Goal: Register for event/course: Sign up to attend an event or enroll in a course

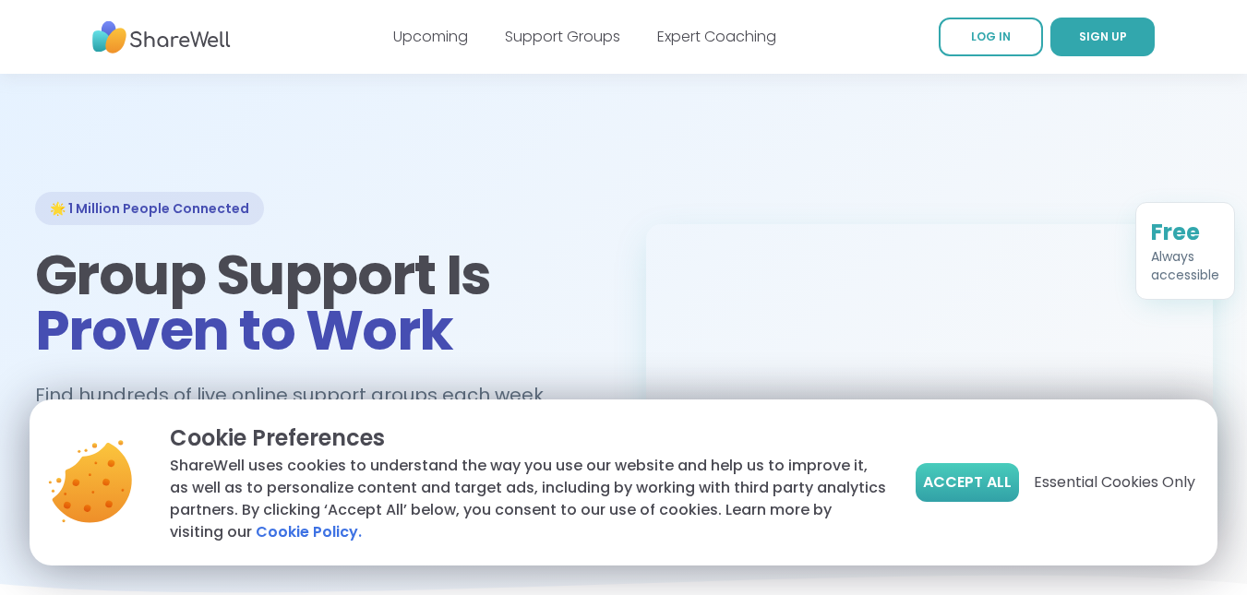
click at [976, 484] on span "Accept All" at bounding box center [967, 483] width 89 height 22
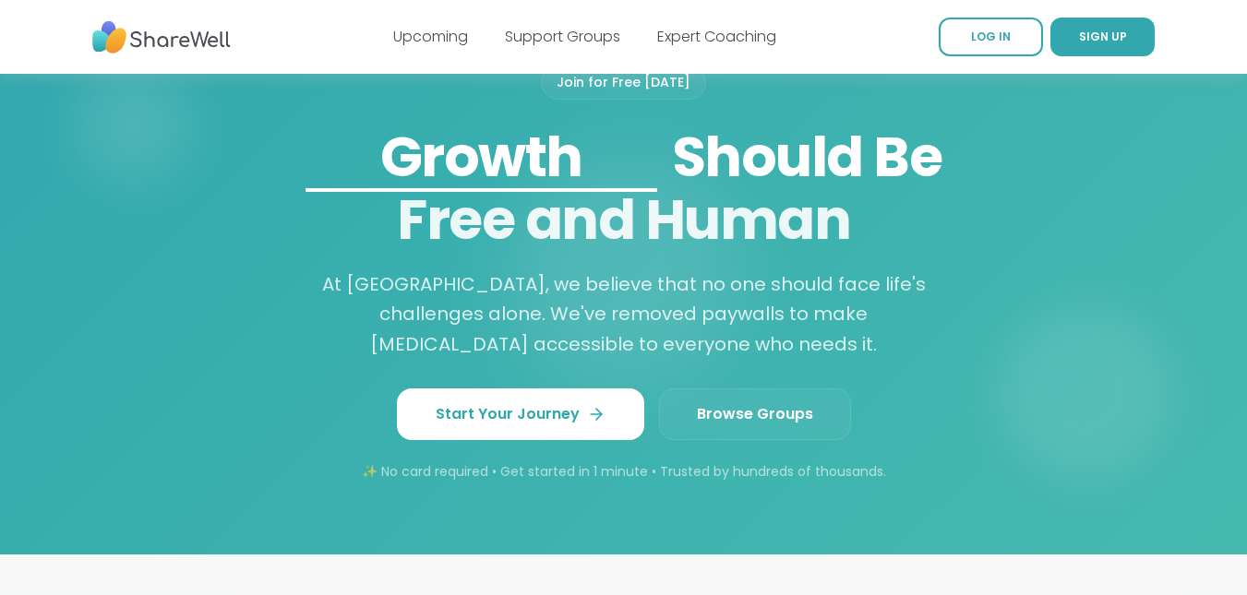
scroll to position [1551, 0]
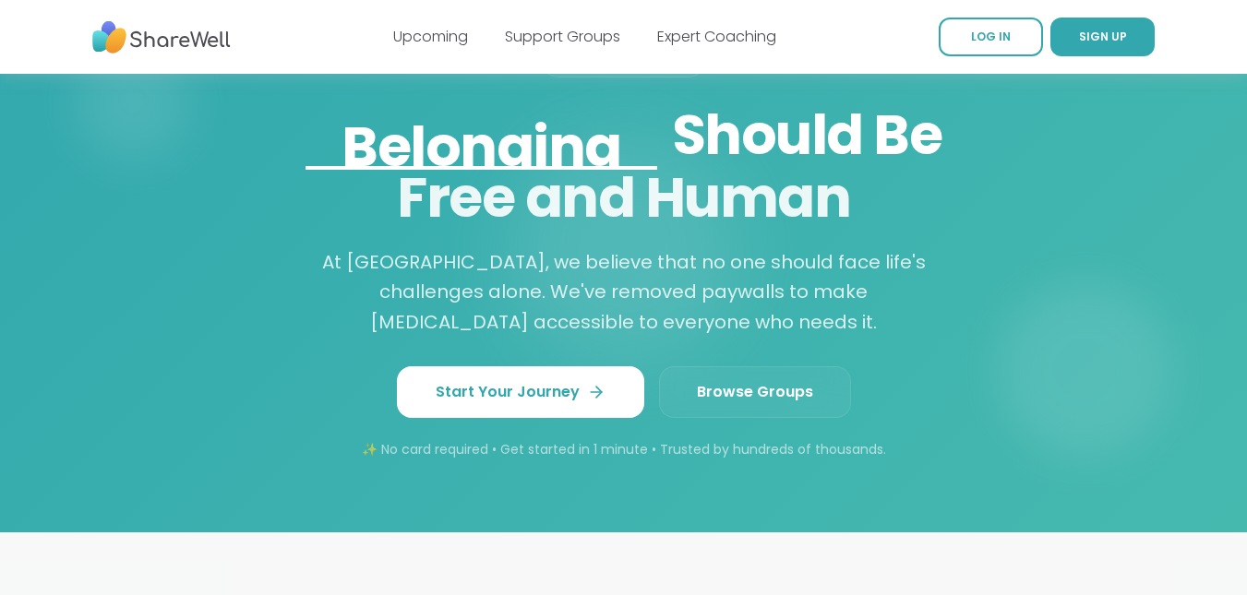
click at [746, 387] on span "Browse Groups" at bounding box center [755, 392] width 116 height 22
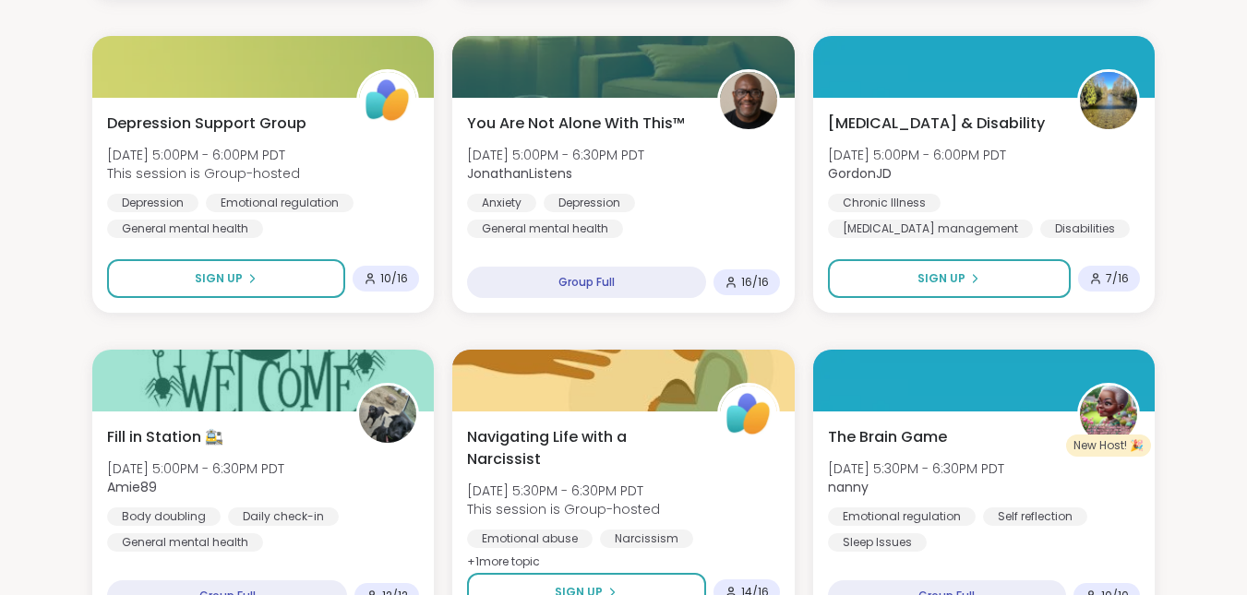
scroll to position [1514, 0]
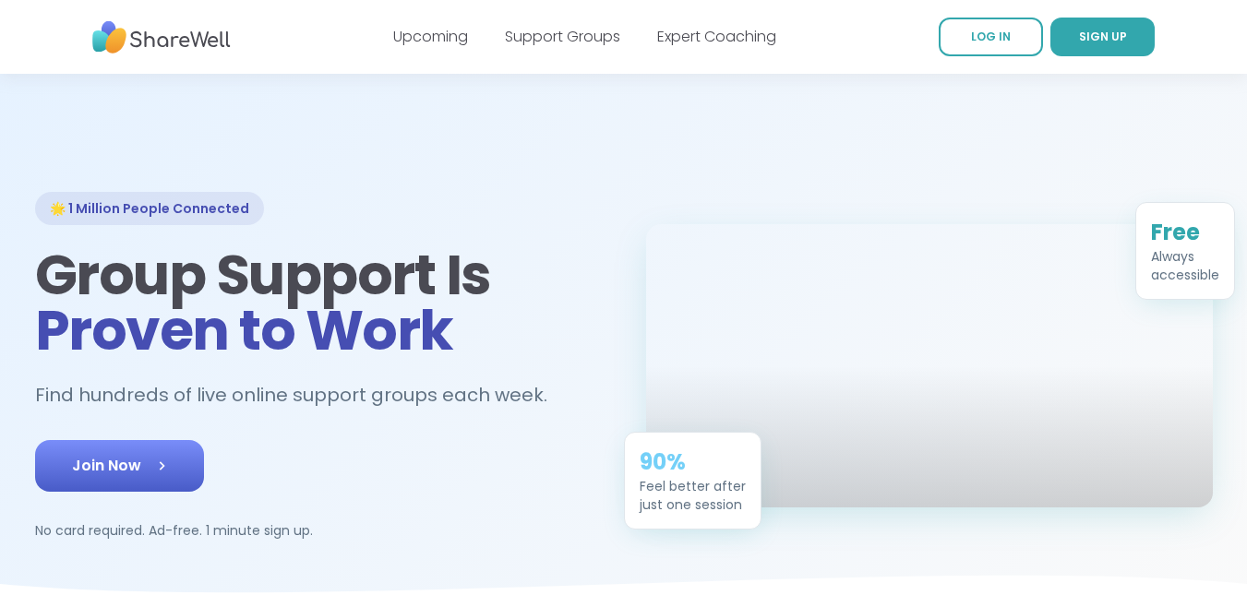
click at [107, 457] on span "Join Now" at bounding box center [119, 466] width 95 height 22
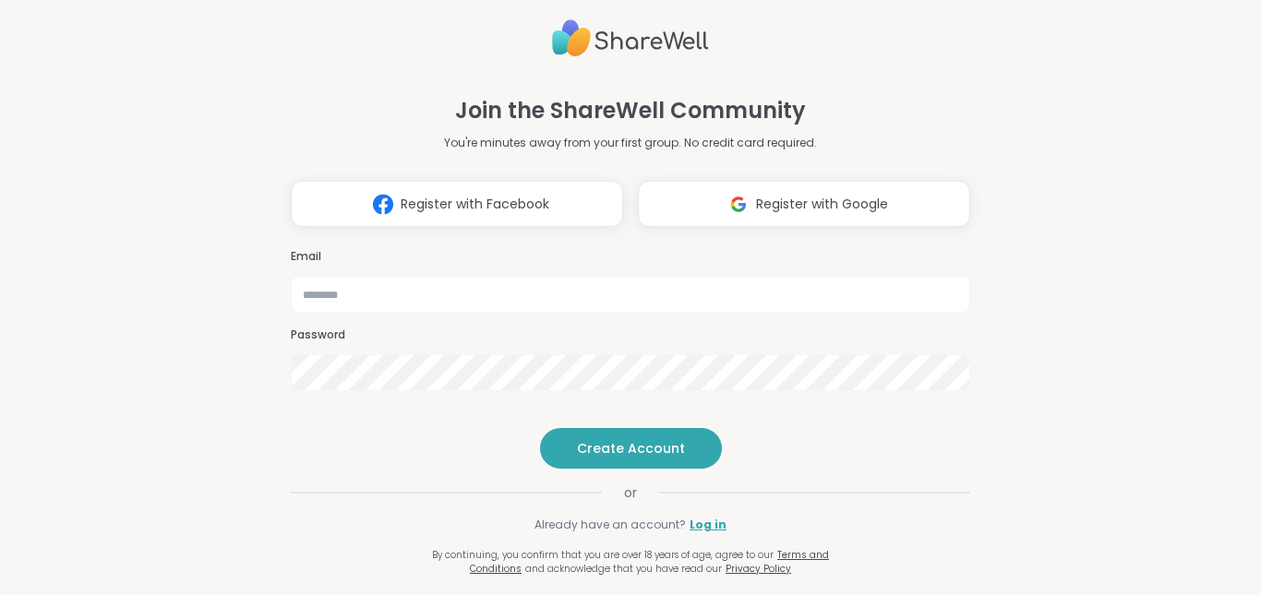
click at [395, 284] on div "Email Password" at bounding box center [630, 320] width 679 height 157
click at [425, 195] on span "Register with Facebook" at bounding box center [475, 204] width 149 height 19
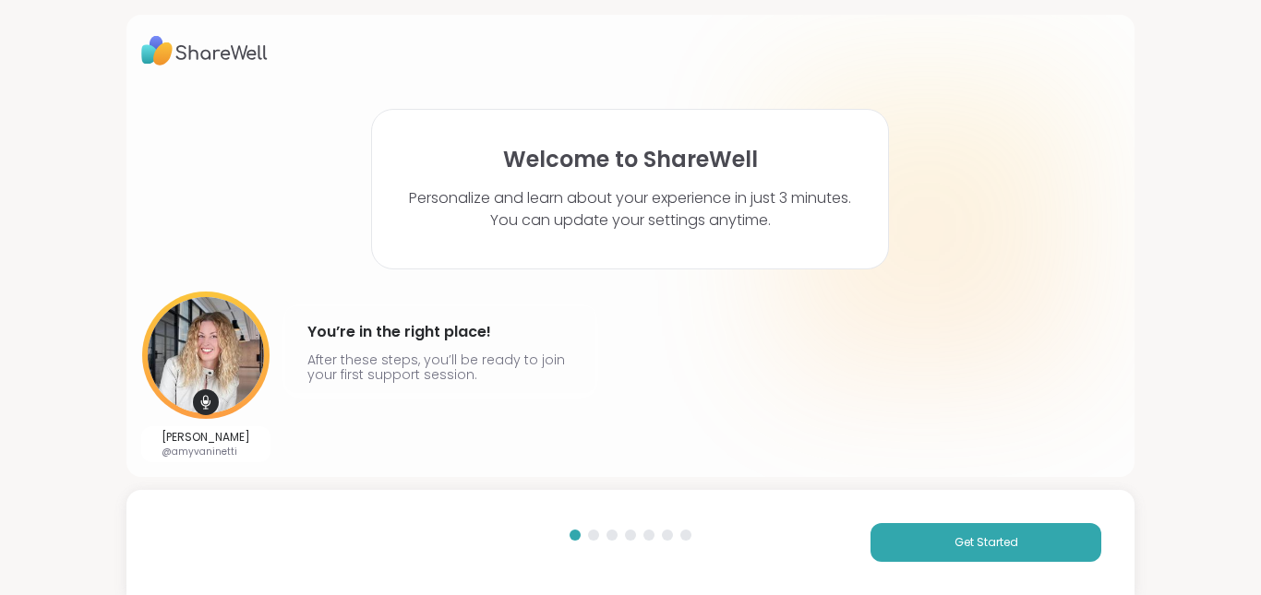
click at [959, 516] on div "Get Started" at bounding box center [630, 542] width 1009 height 105
click at [963, 539] on span "Get Started" at bounding box center [986, 542] width 64 height 17
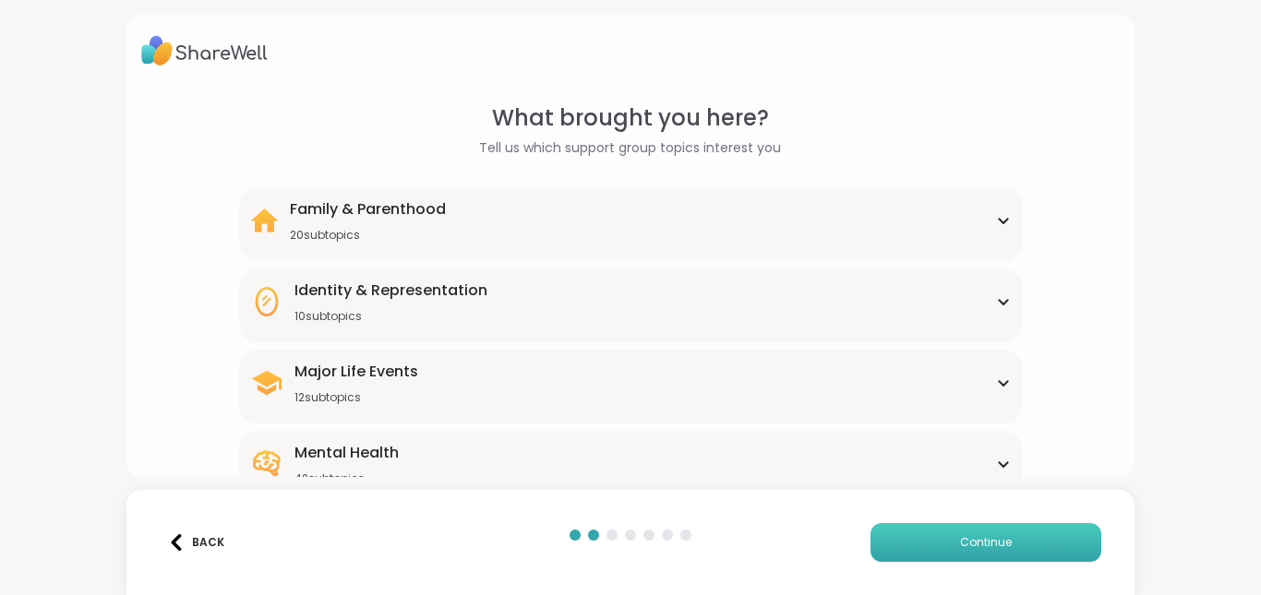
click at [963, 539] on span "Continue" at bounding box center [986, 542] width 52 height 17
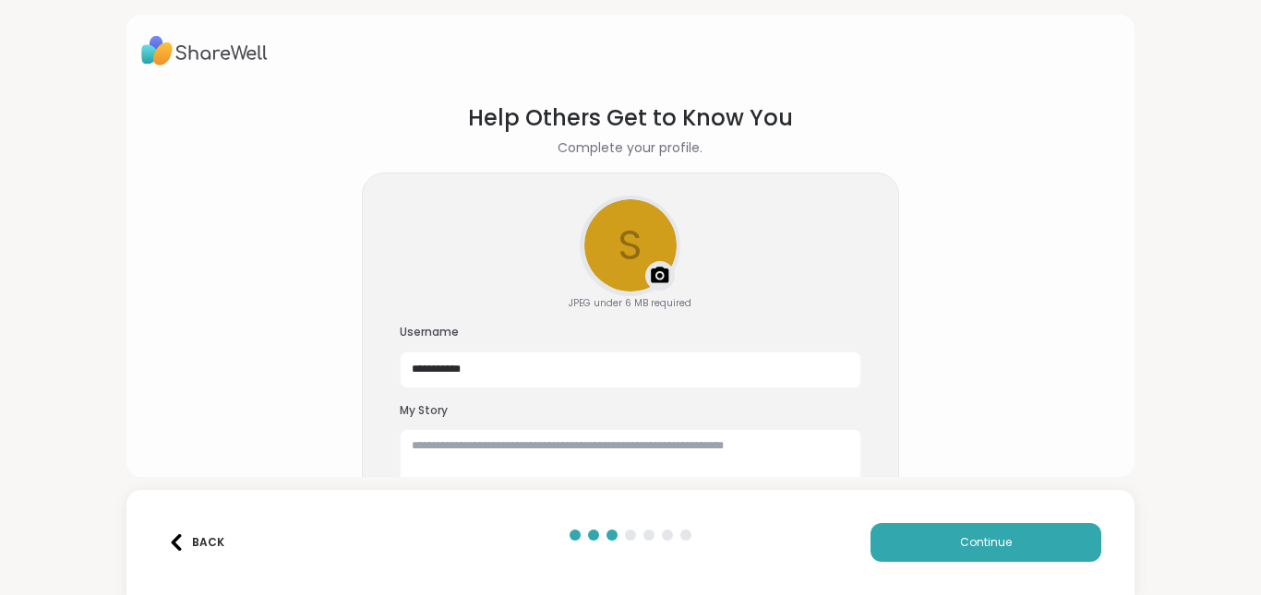
click at [185, 537] on div "Back" at bounding box center [196, 542] width 56 height 17
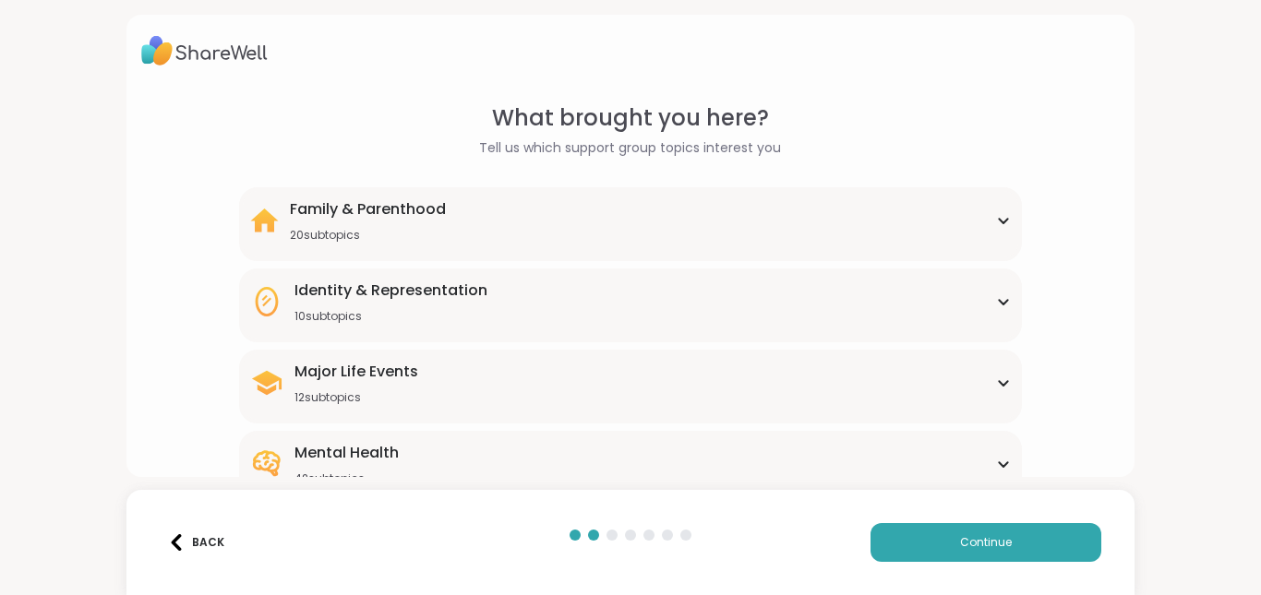
click at [425, 381] on div "Major Life Events 12 subtopics" at bounding box center [630, 383] width 761 height 44
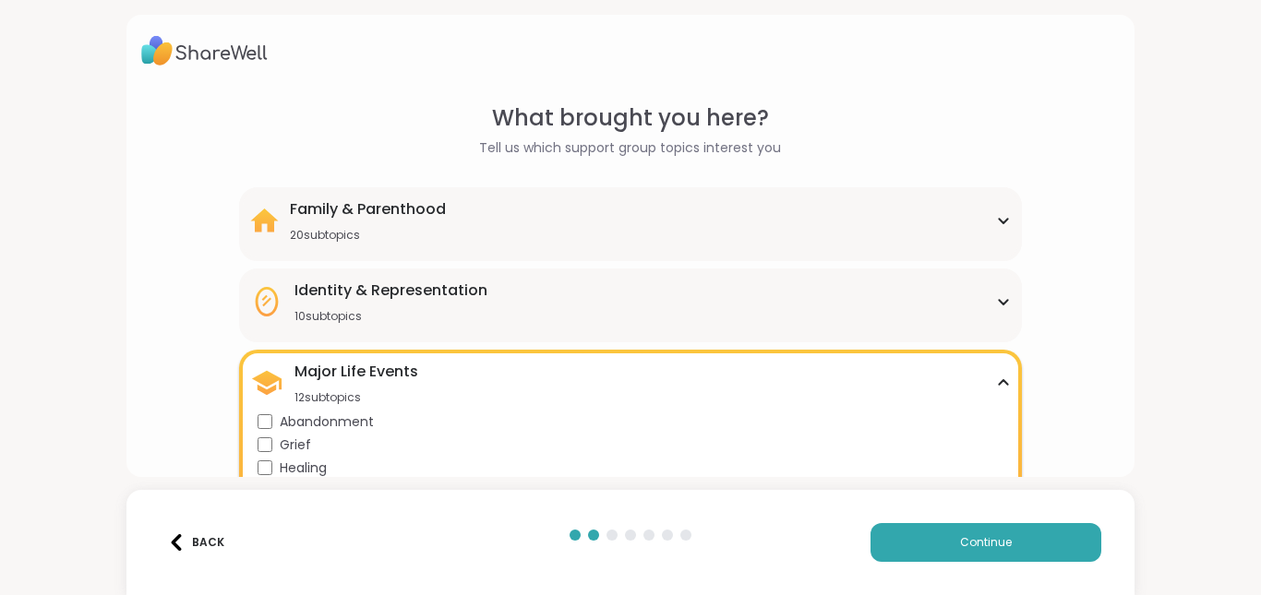
click at [282, 439] on span "Grief" at bounding box center [295, 445] width 31 height 19
click at [1066, 318] on div "What brought you here? Tell us which support group topics interest you Family &…" at bounding box center [630, 562] width 979 height 920
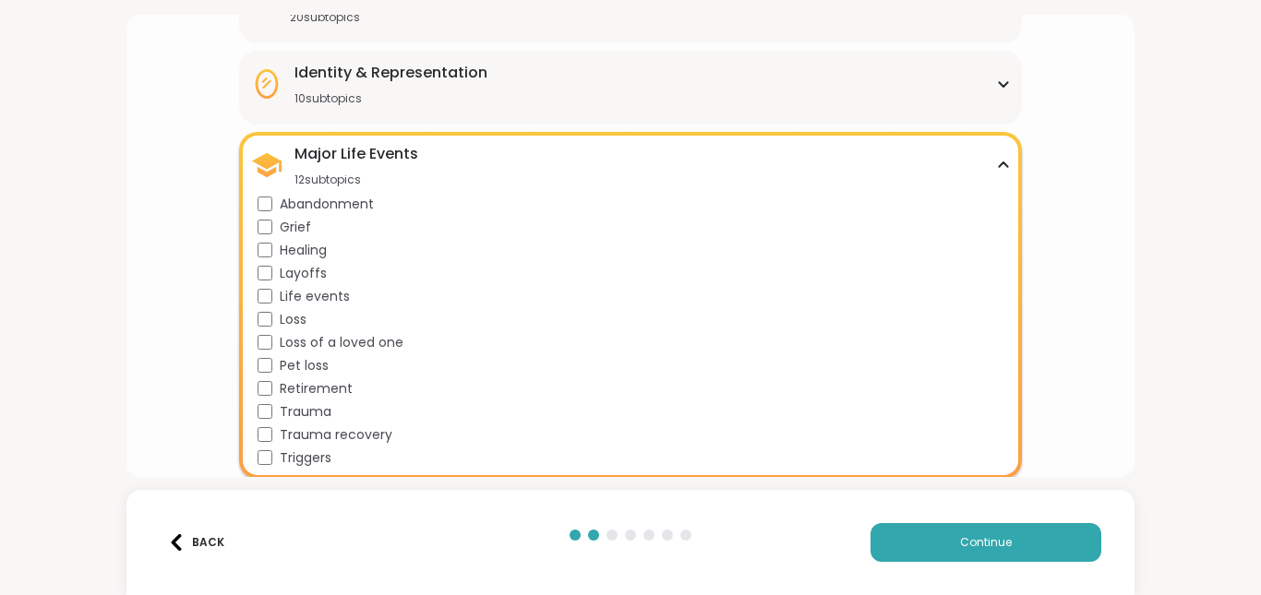
scroll to position [222, 0]
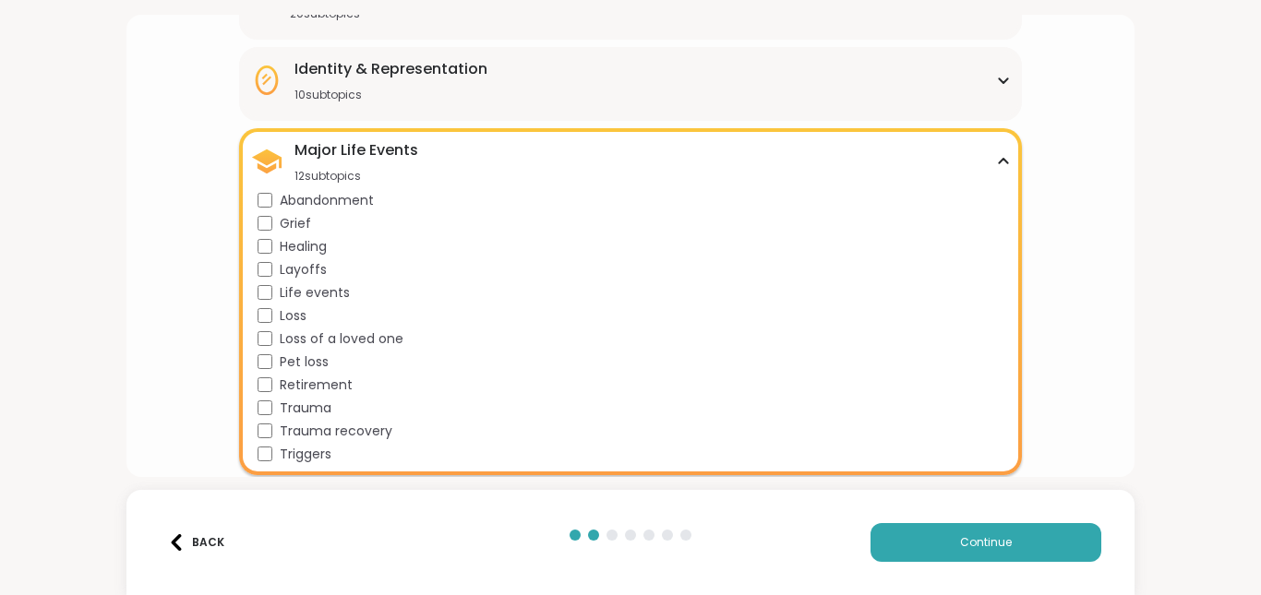
click at [976, 488] on div "What brought you here? Tell us which support group topics interest you Family &…" at bounding box center [630, 297] width 1261 height 595
click at [991, 543] on span "Continue" at bounding box center [986, 542] width 52 height 17
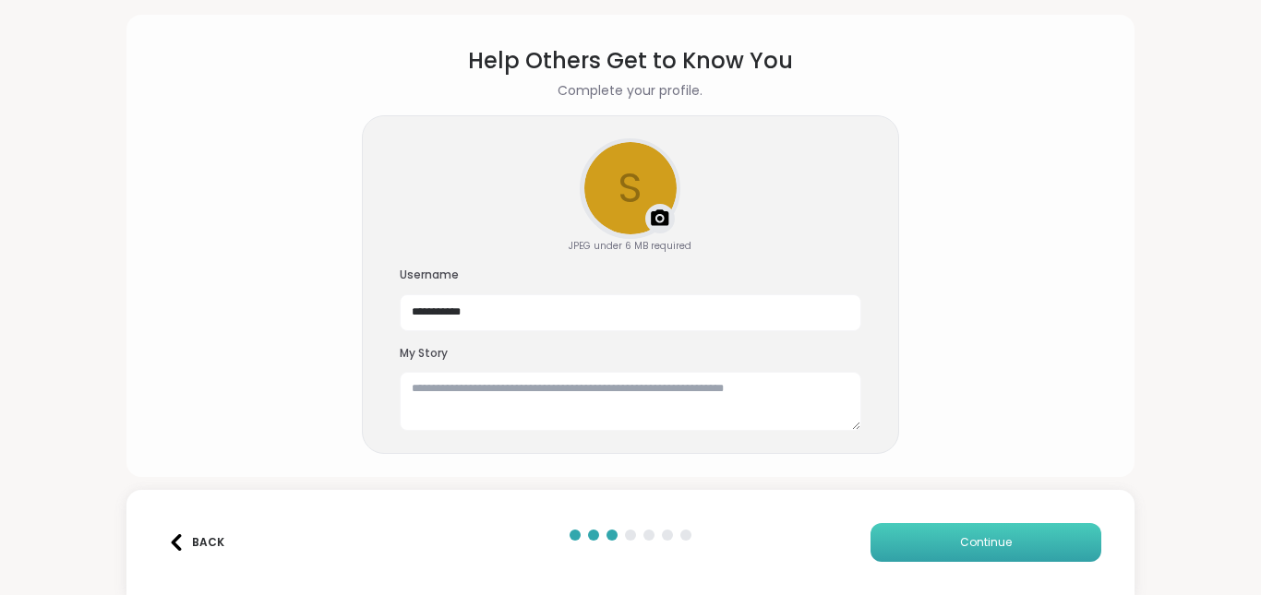
click at [991, 543] on span "Continue" at bounding box center [986, 542] width 52 height 17
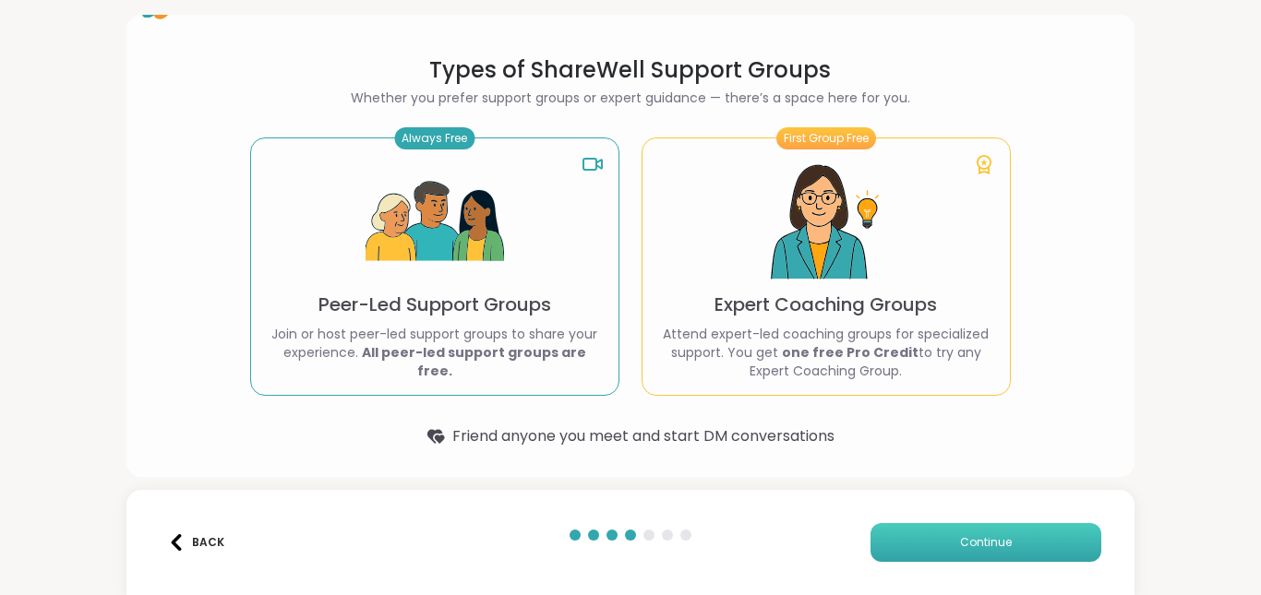
click at [991, 543] on span "Continue" at bounding box center [986, 542] width 52 height 17
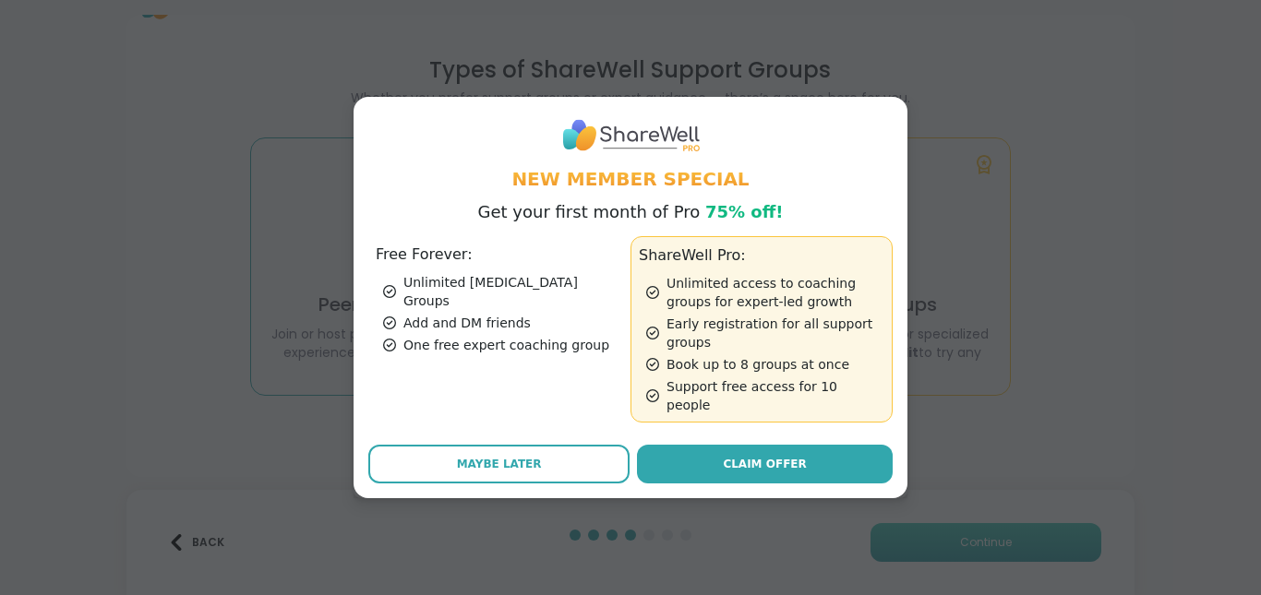
click at [991, 543] on div "New Member Special Get your first month of Pro 75% off! Free Forever: Unlimited…" at bounding box center [630, 297] width 1239 height 595
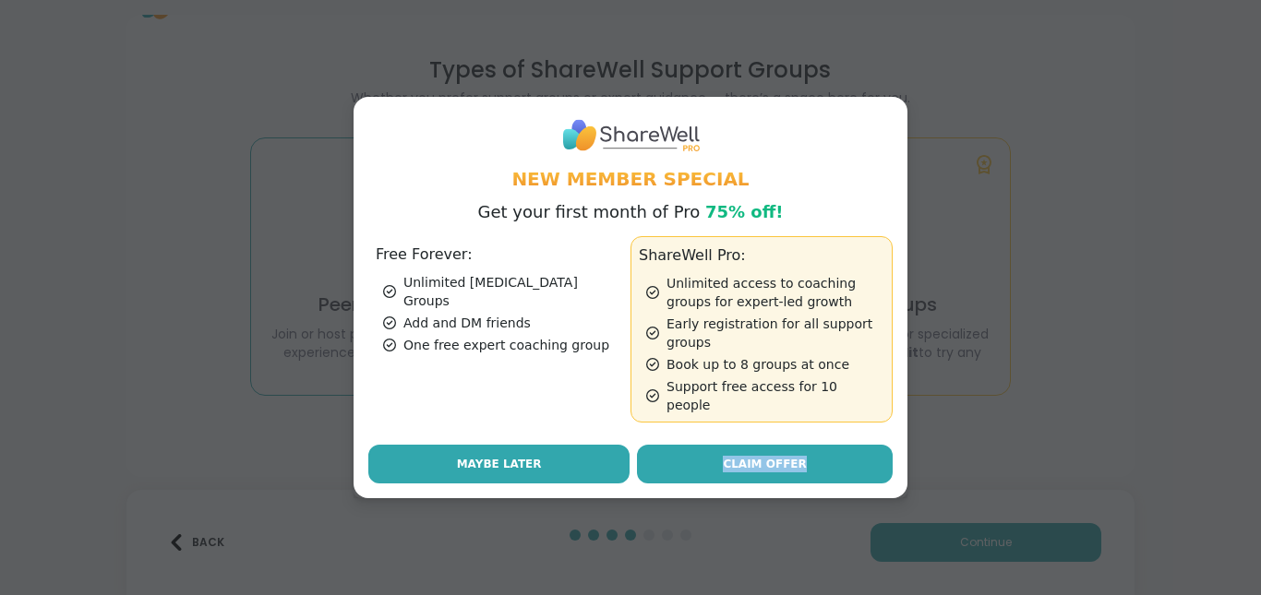
click at [562, 459] on button "Maybe Later" at bounding box center [498, 464] width 261 height 39
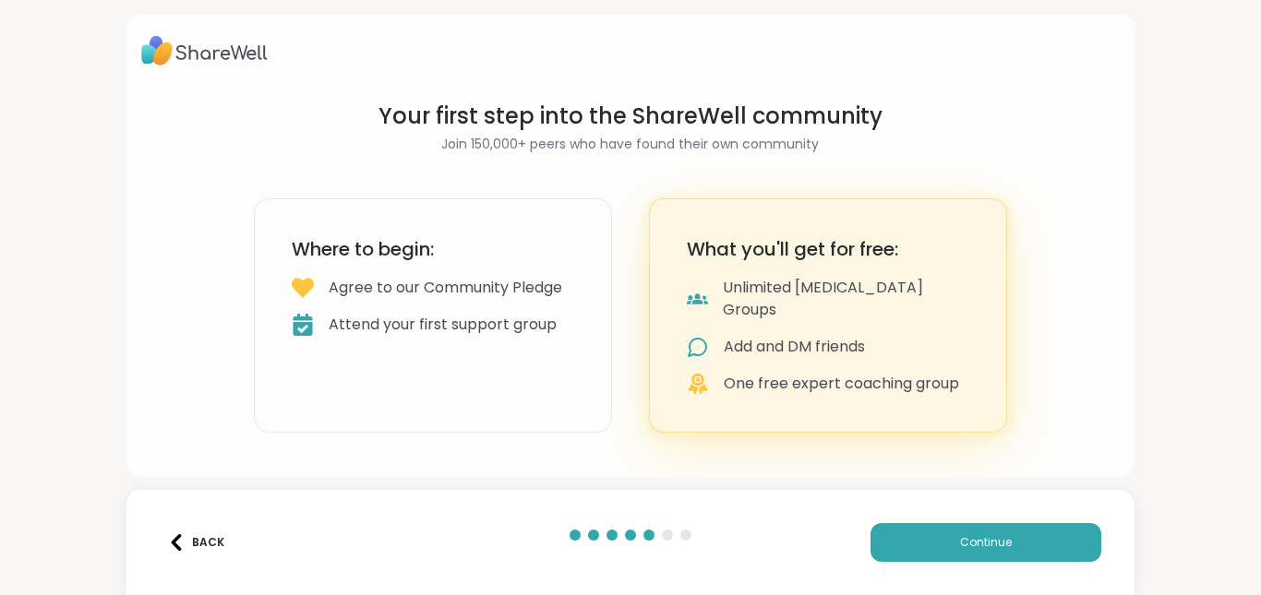
scroll to position [0, 0]
click at [617, 423] on section "Your first step into the ShareWell community Join 150,000+ peers who have found…" at bounding box center [630, 267] width 827 height 361
click at [199, 531] on button "Back" at bounding box center [197, 542] width 74 height 39
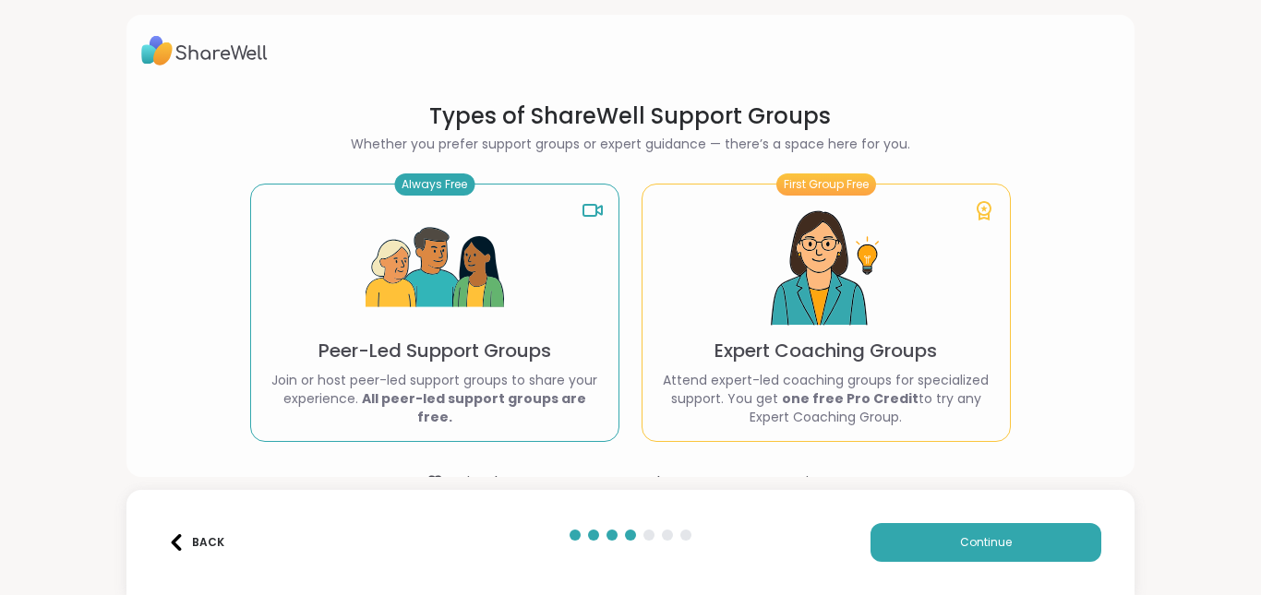
click at [199, 531] on button "Back" at bounding box center [197, 542] width 74 height 39
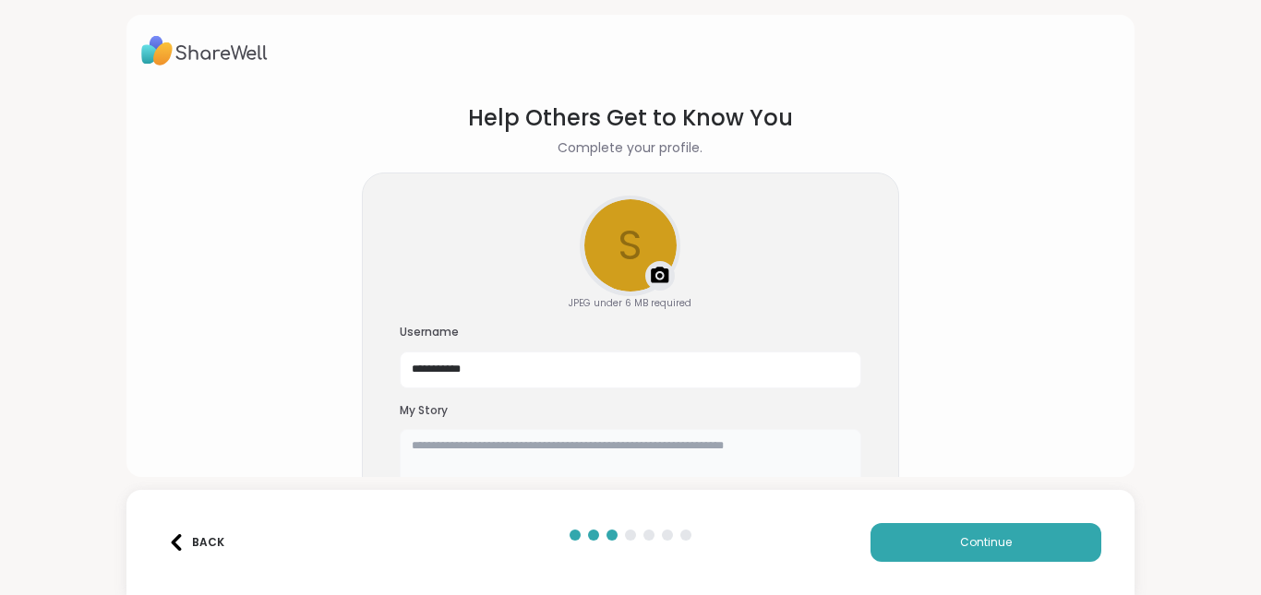
click at [671, 443] on textarea at bounding box center [630, 458] width 461 height 59
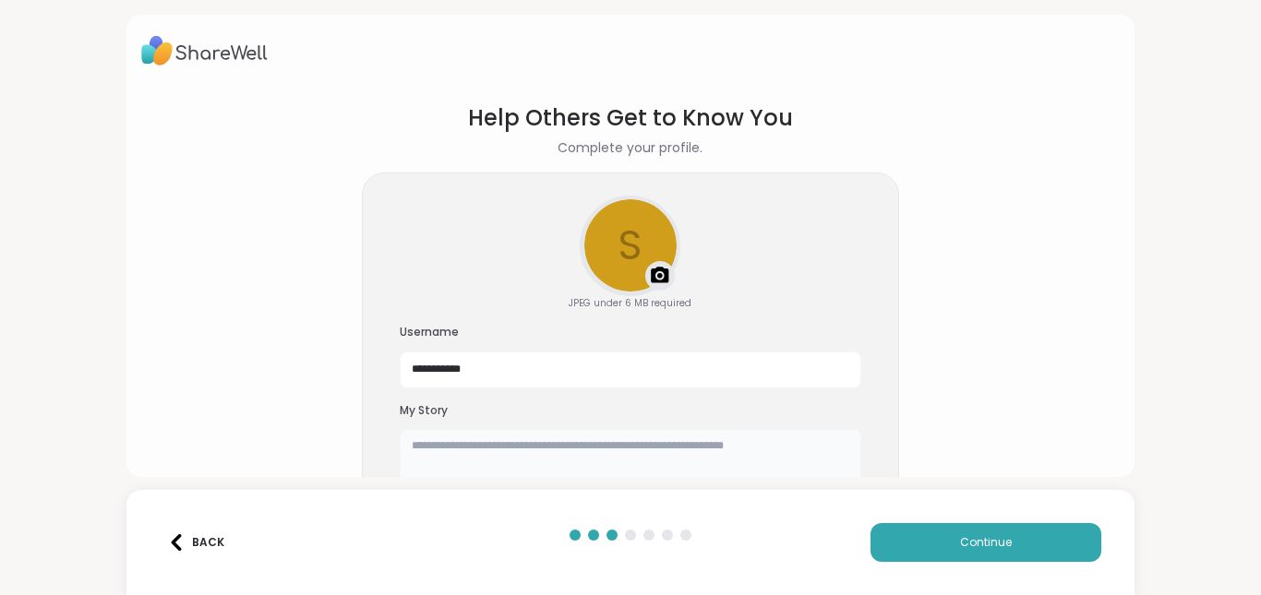
click at [746, 444] on textarea at bounding box center [630, 458] width 461 height 59
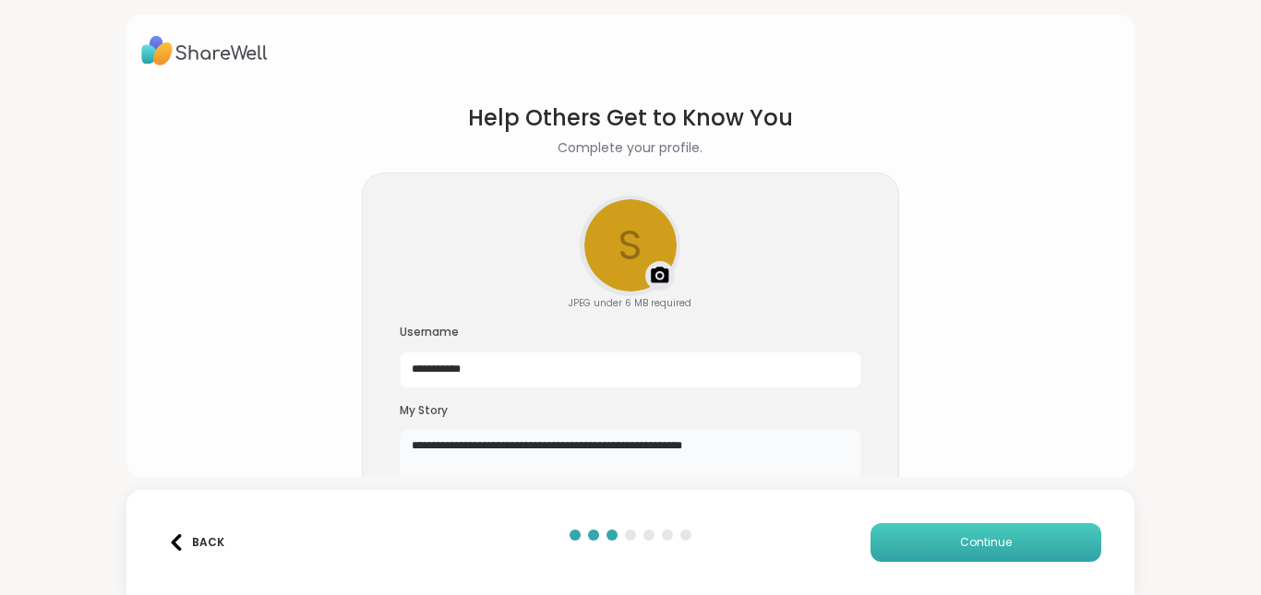
type textarea "**********"
click at [990, 543] on span "Continue" at bounding box center [986, 542] width 52 height 17
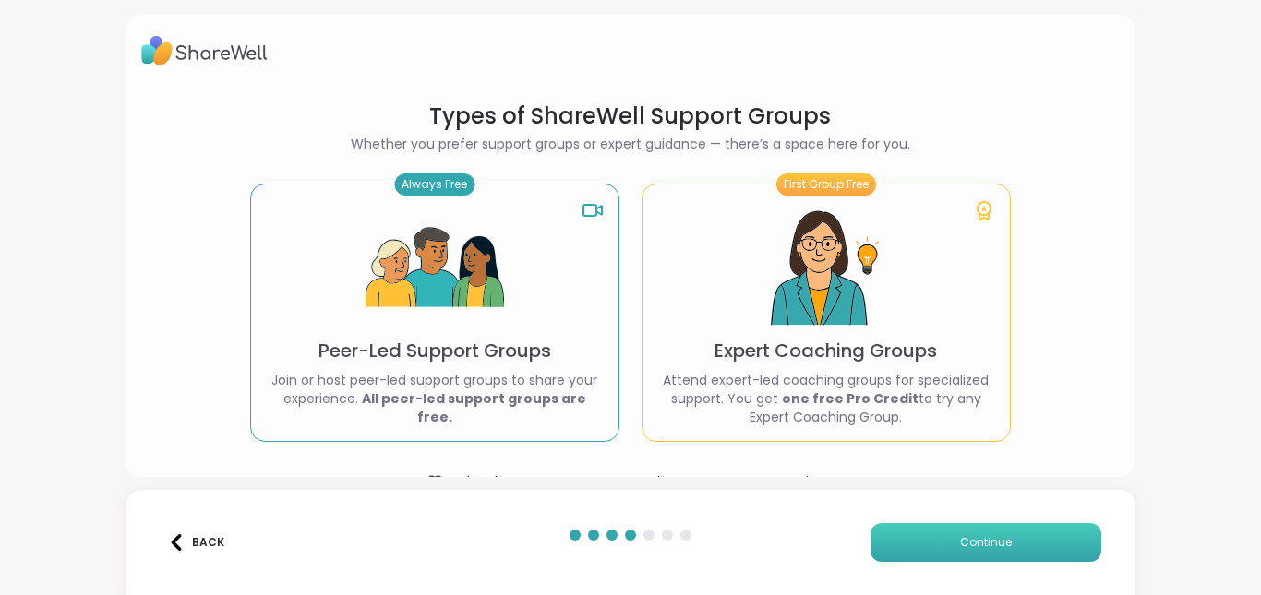
click at [990, 544] on span "Continue" at bounding box center [986, 542] width 52 height 17
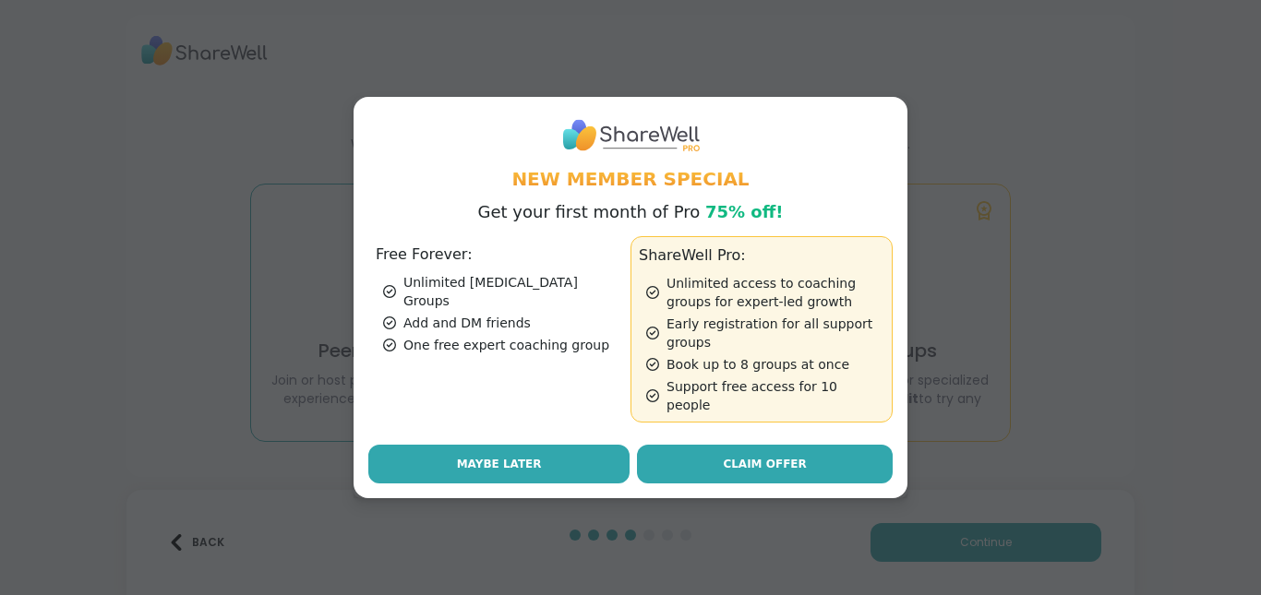
click at [549, 457] on button "Maybe Later" at bounding box center [498, 464] width 261 height 39
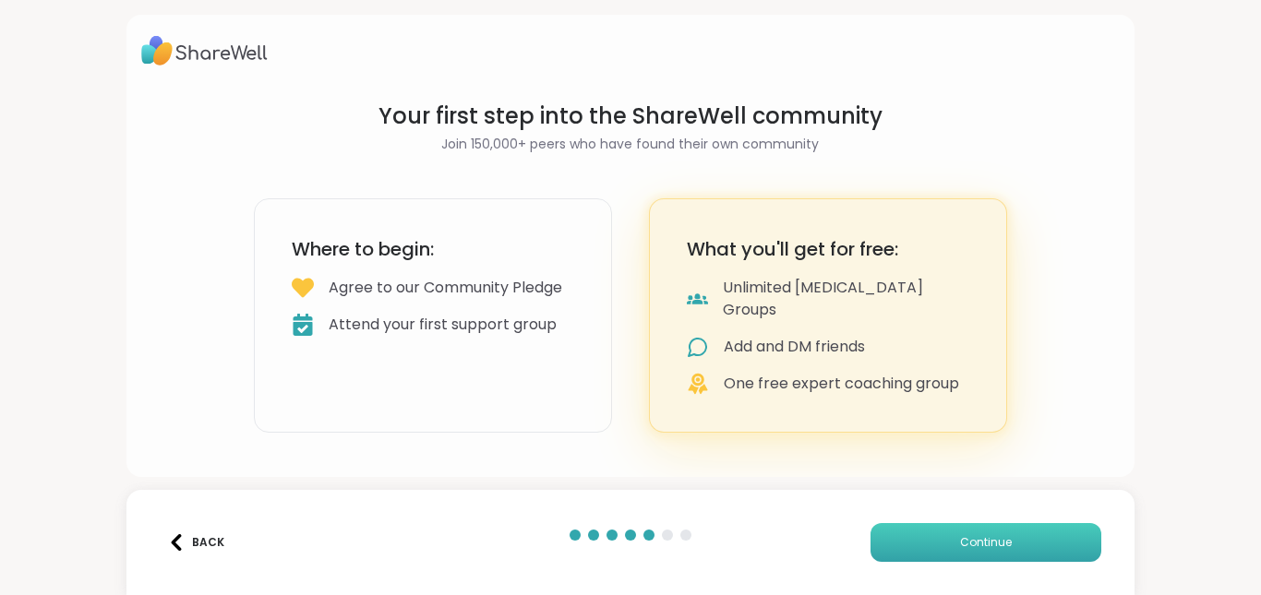
click at [917, 542] on button "Continue" at bounding box center [985, 542] width 231 height 39
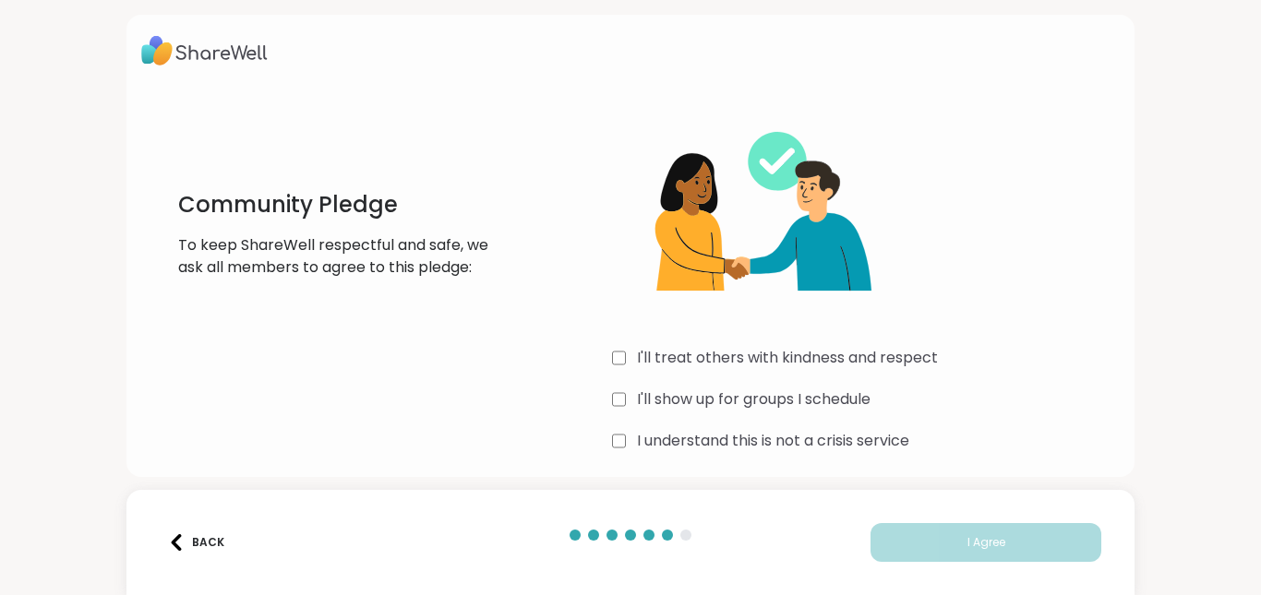
click at [758, 352] on label "I'll treat others with kindness and respect" at bounding box center [787, 358] width 301 height 22
click at [763, 393] on label "I'll show up for groups I schedule" at bounding box center [754, 400] width 234 height 22
click at [770, 435] on label "I understand this is not a crisis service" at bounding box center [773, 441] width 272 height 22
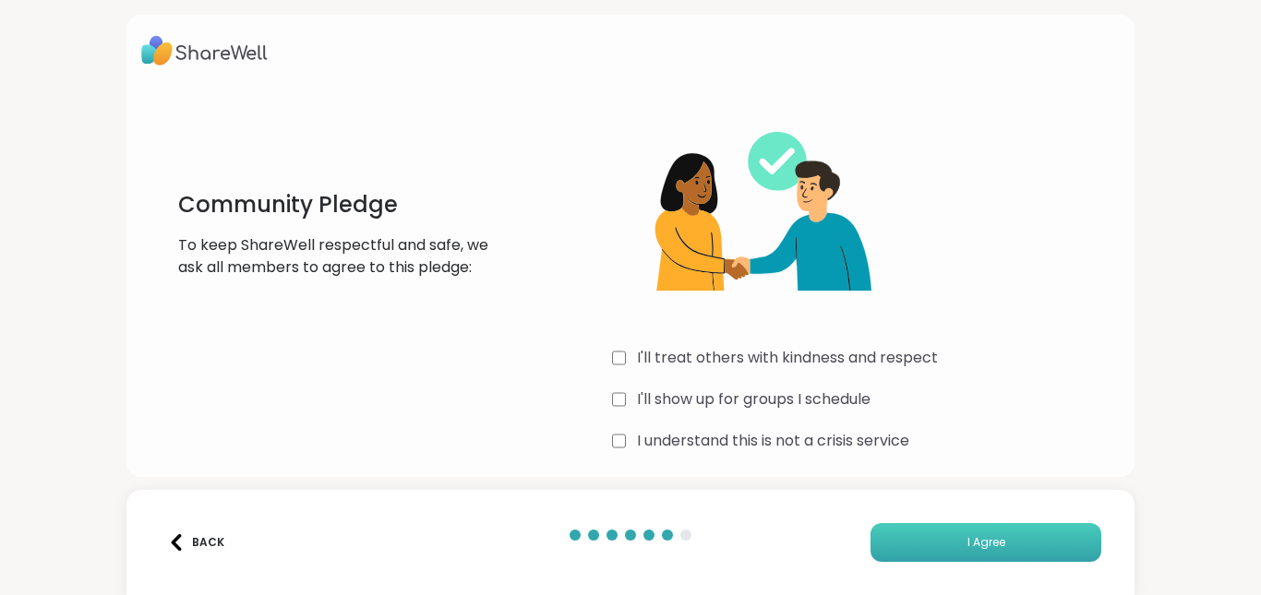
click at [946, 527] on button "I Agree" at bounding box center [985, 542] width 231 height 39
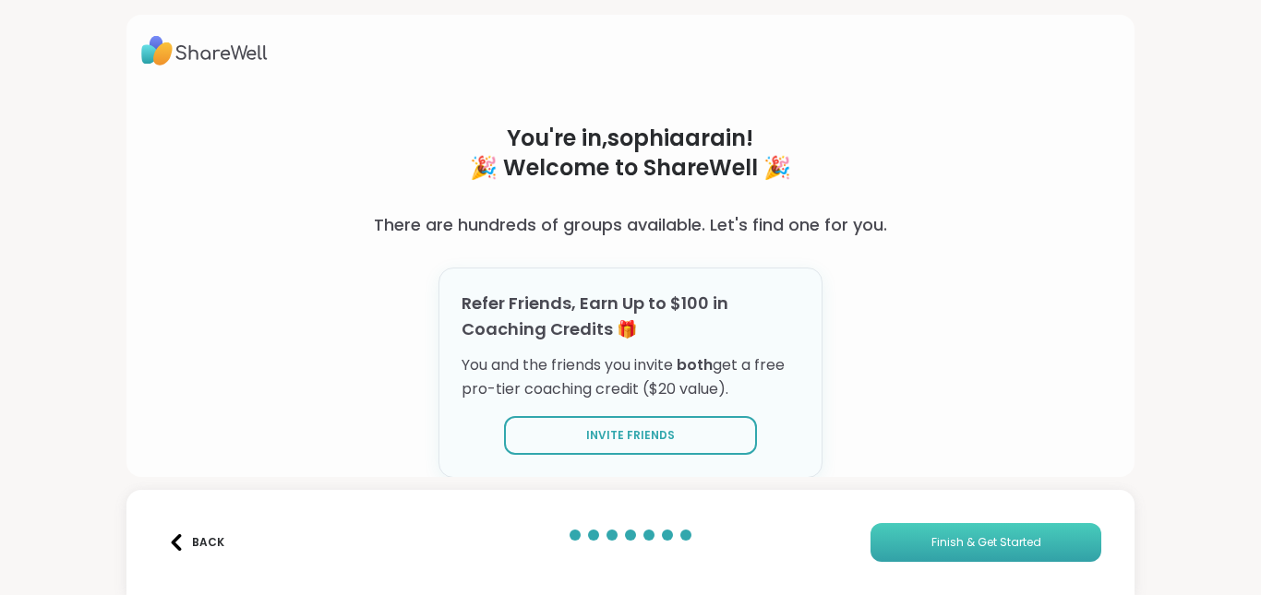
click at [946, 541] on span "Finish & Get Started" at bounding box center [986, 542] width 110 height 17
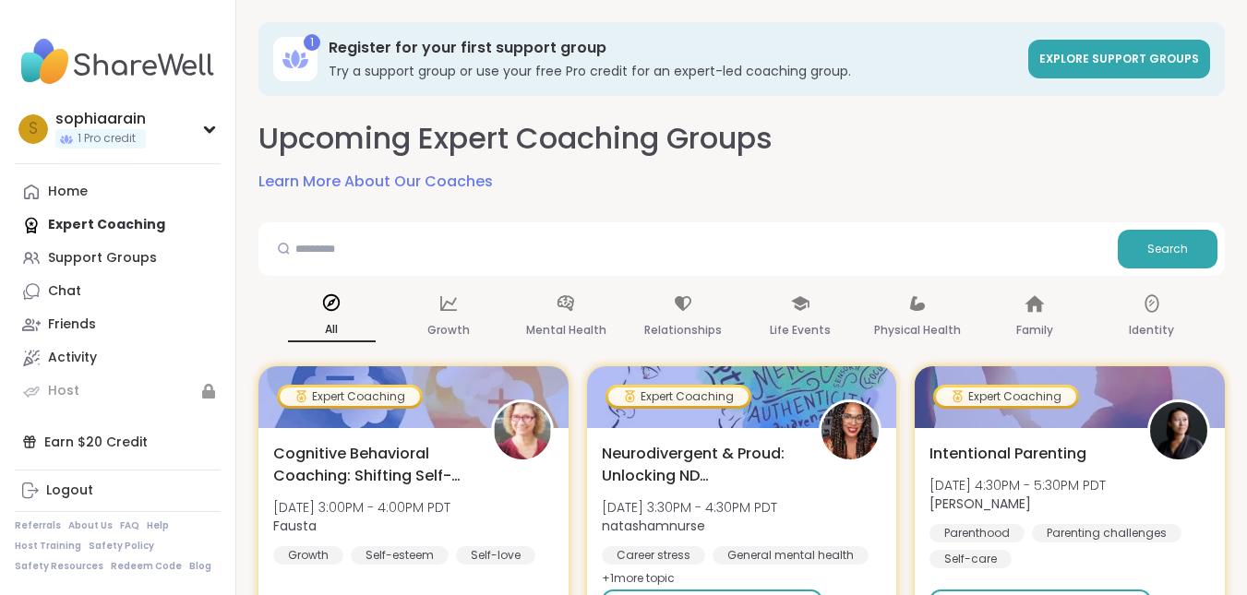
click at [946, 541] on div "Parenthood" at bounding box center [976, 533] width 95 height 18
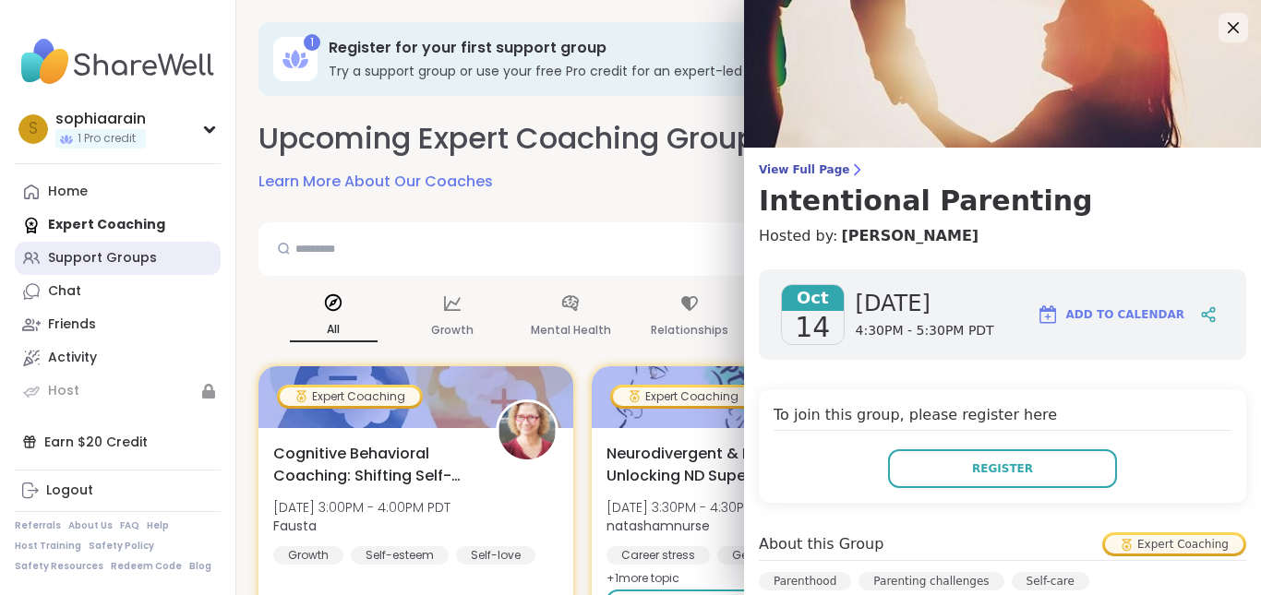
click at [130, 254] on div "Support Groups" at bounding box center [102, 258] width 109 height 18
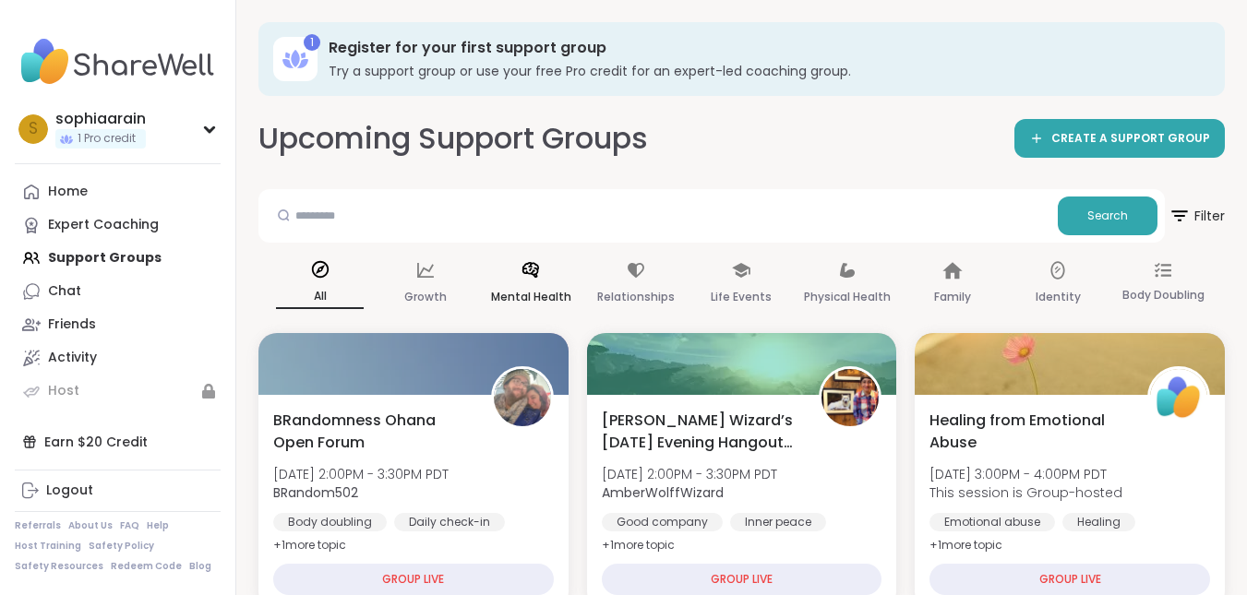
click at [533, 282] on div "Mental Health" at bounding box center [531, 284] width 88 height 68
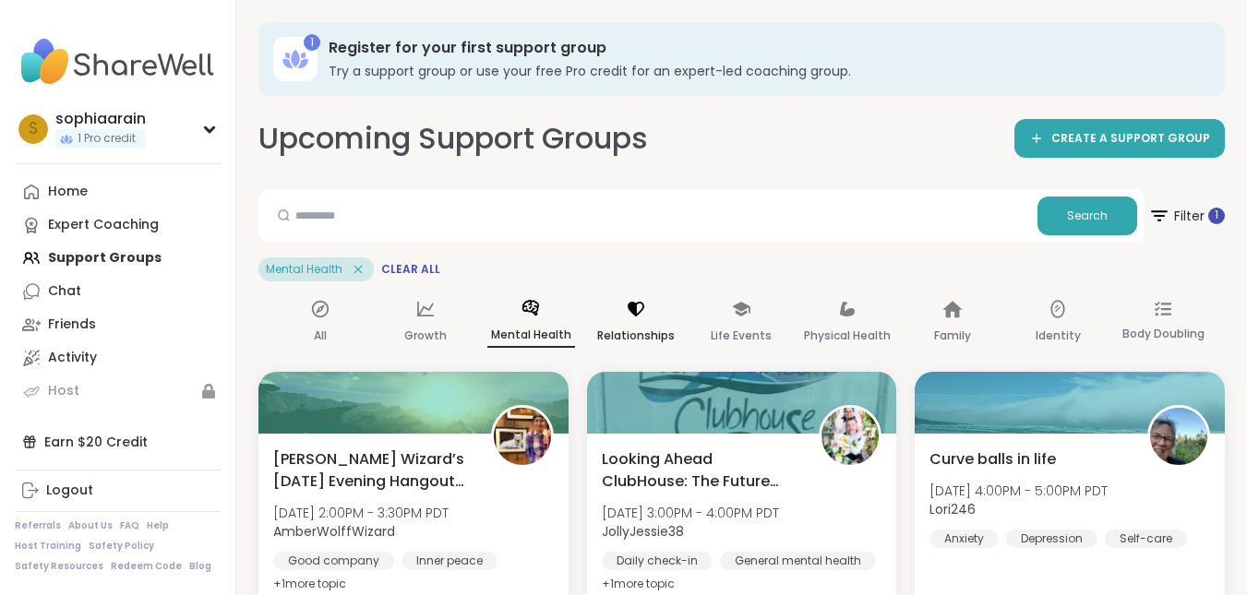
click at [637, 329] on p "Relationships" at bounding box center [636, 336] width 78 height 22
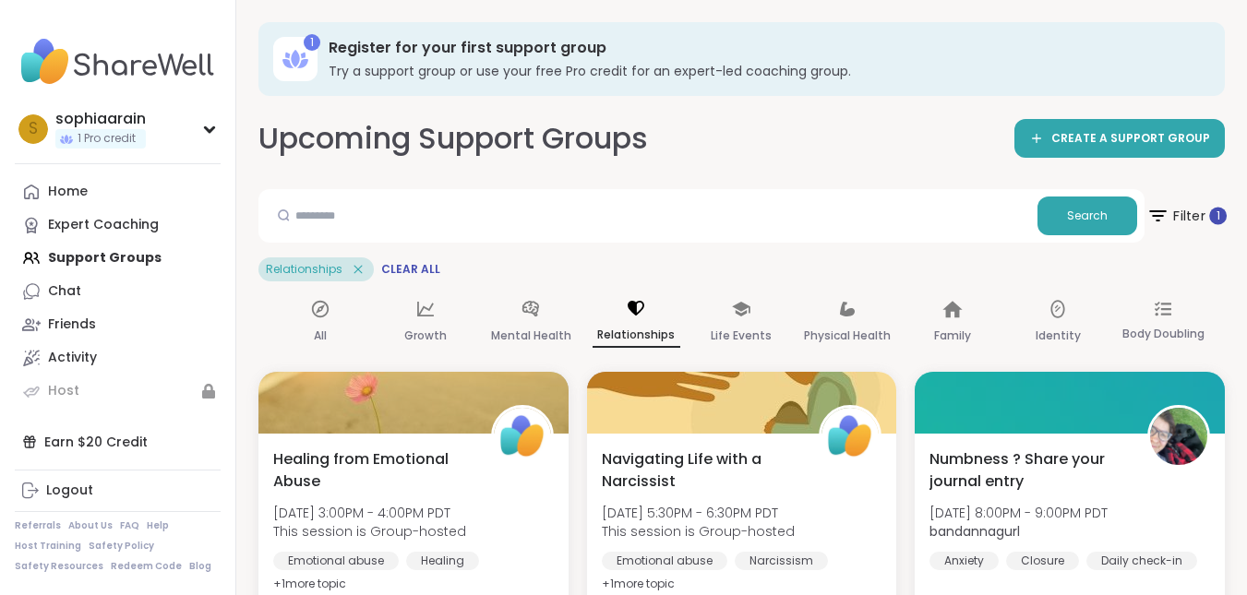
click at [1175, 214] on span "Filter 1" at bounding box center [1186, 216] width 80 height 46
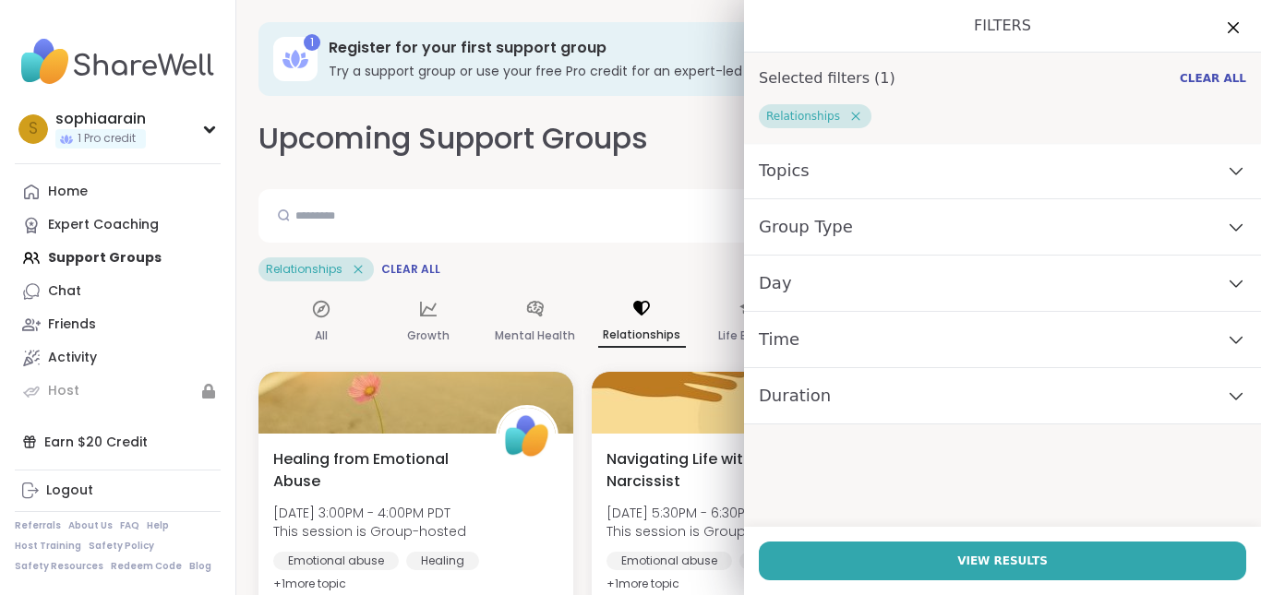
click at [1072, 174] on div "Topics" at bounding box center [1002, 171] width 517 height 56
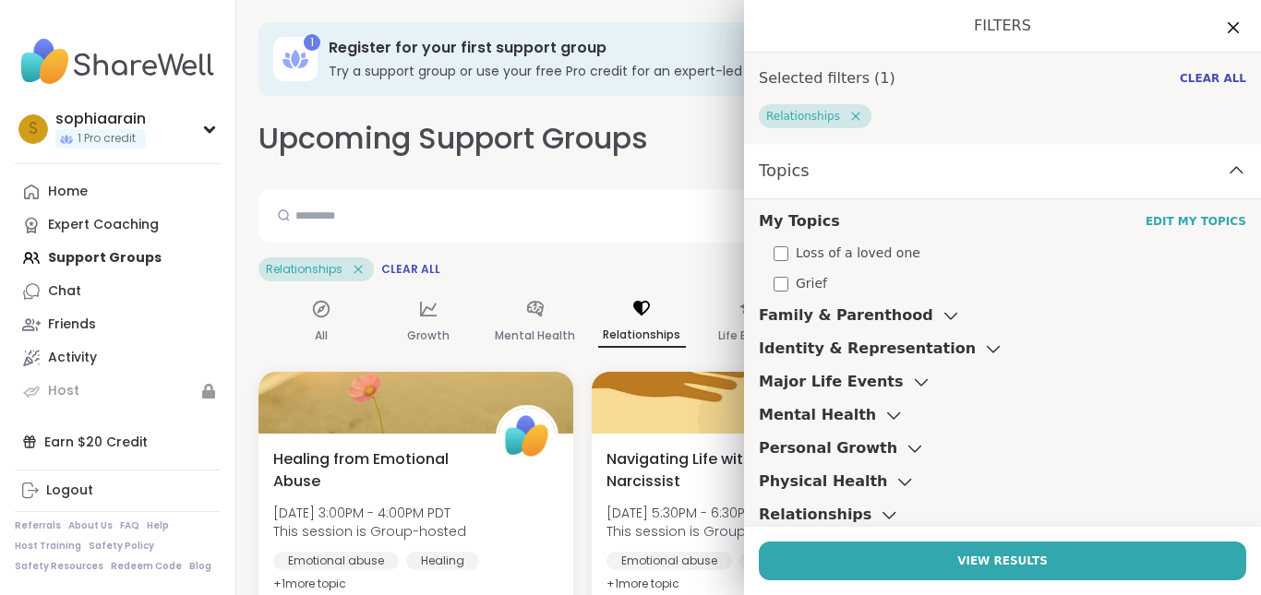
click at [825, 247] on span "Loss of a loved one" at bounding box center [858, 253] width 125 height 19
click at [796, 279] on span "Grief" at bounding box center [811, 283] width 31 height 19
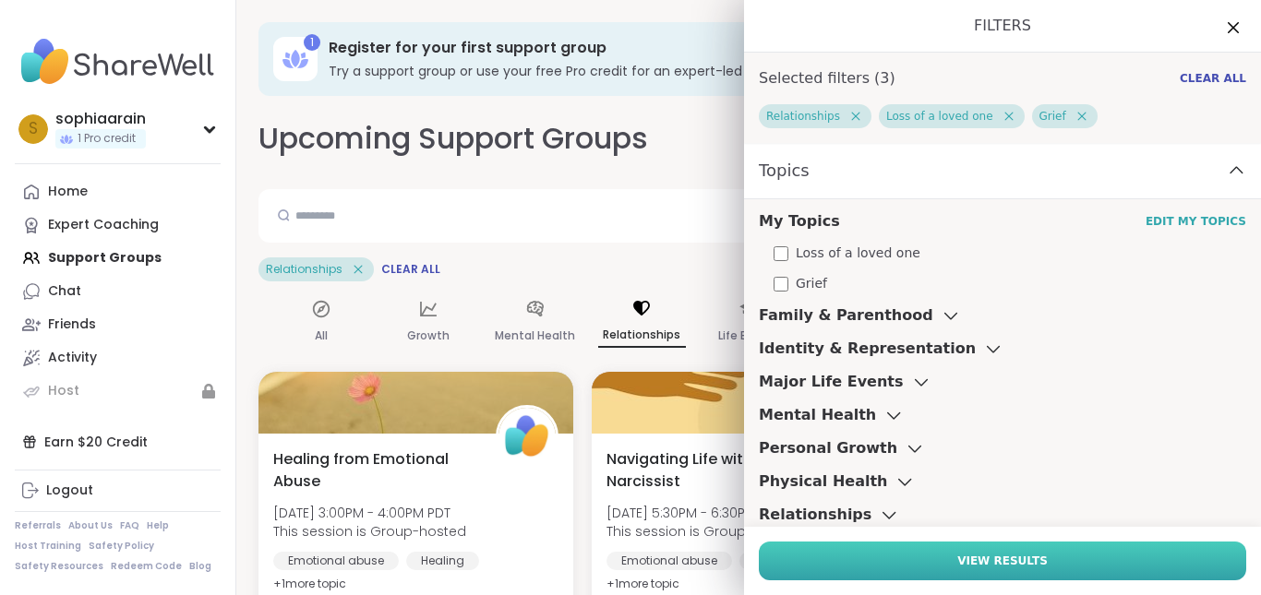
click at [992, 556] on span "View Results" at bounding box center [1002, 561] width 90 height 17
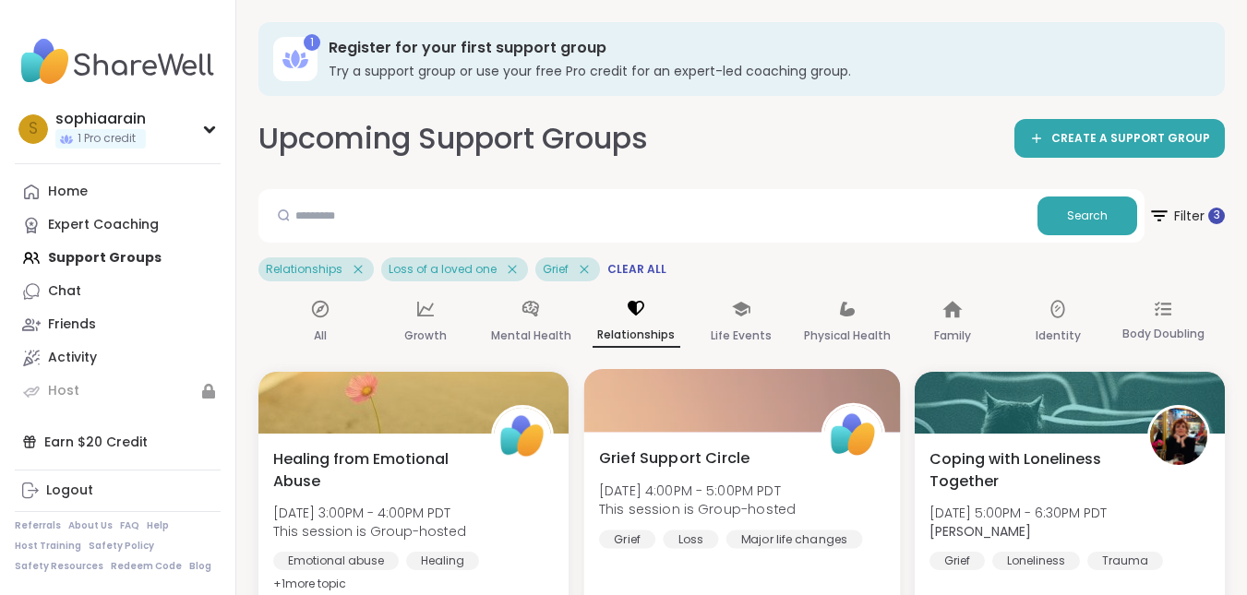
click at [712, 489] on span "[DATE] 4:00PM - 5:00PM PDT" at bounding box center [697, 490] width 197 height 18
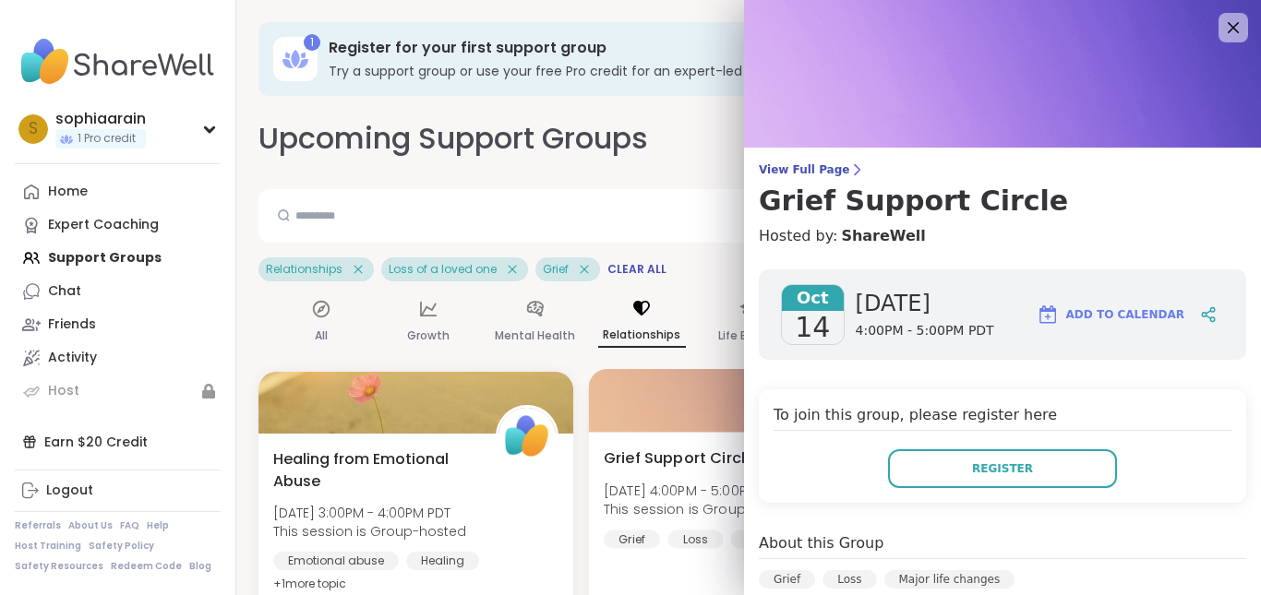
click at [712, 489] on span "[DATE] 4:00PM - 5:00PM PDT" at bounding box center [702, 490] width 197 height 18
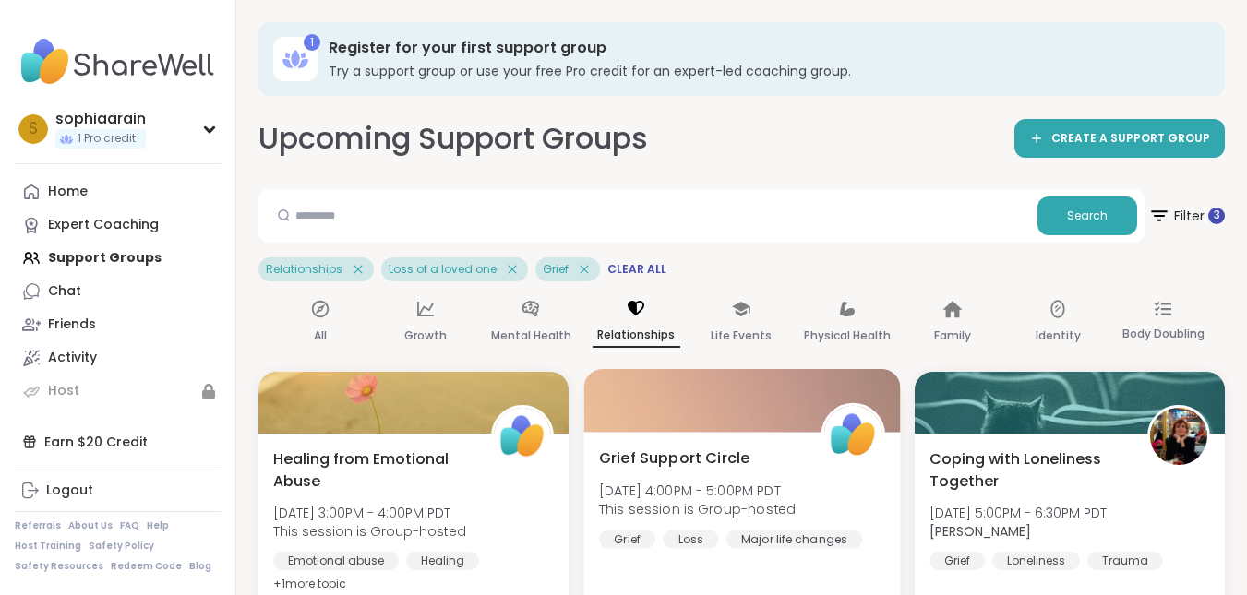
click at [652, 477] on div "Grief Support Circle Tue, Oct 14 | 4:00PM - 5:00PM PDT This session is Group-ho…" at bounding box center [742, 498] width 286 height 102
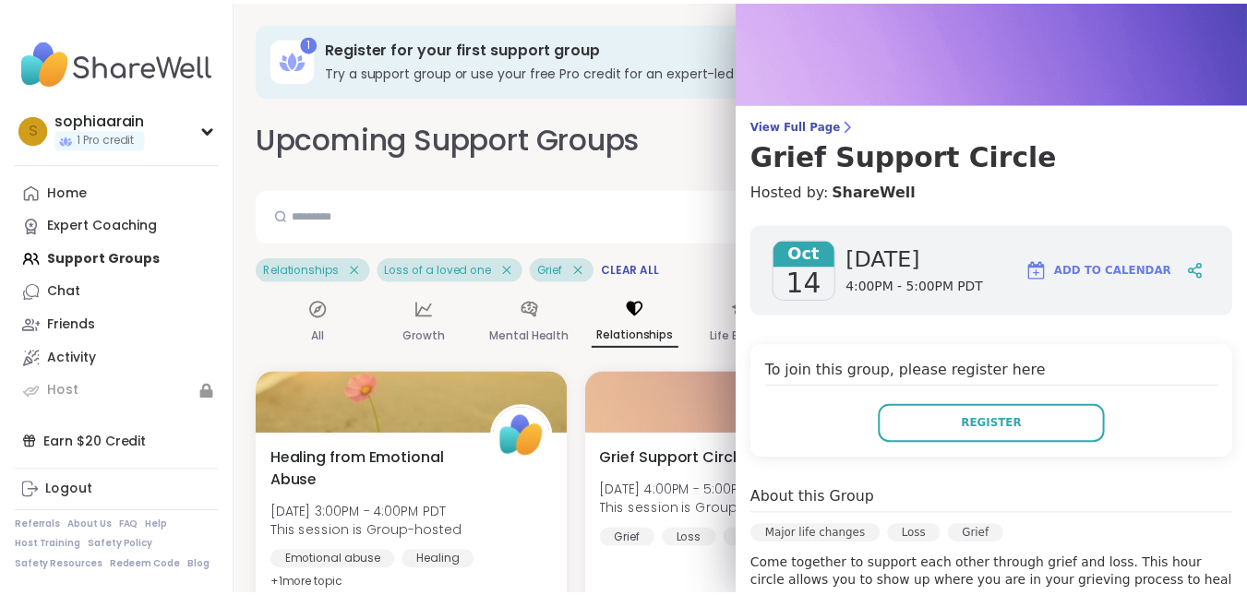
scroll to position [36, 0]
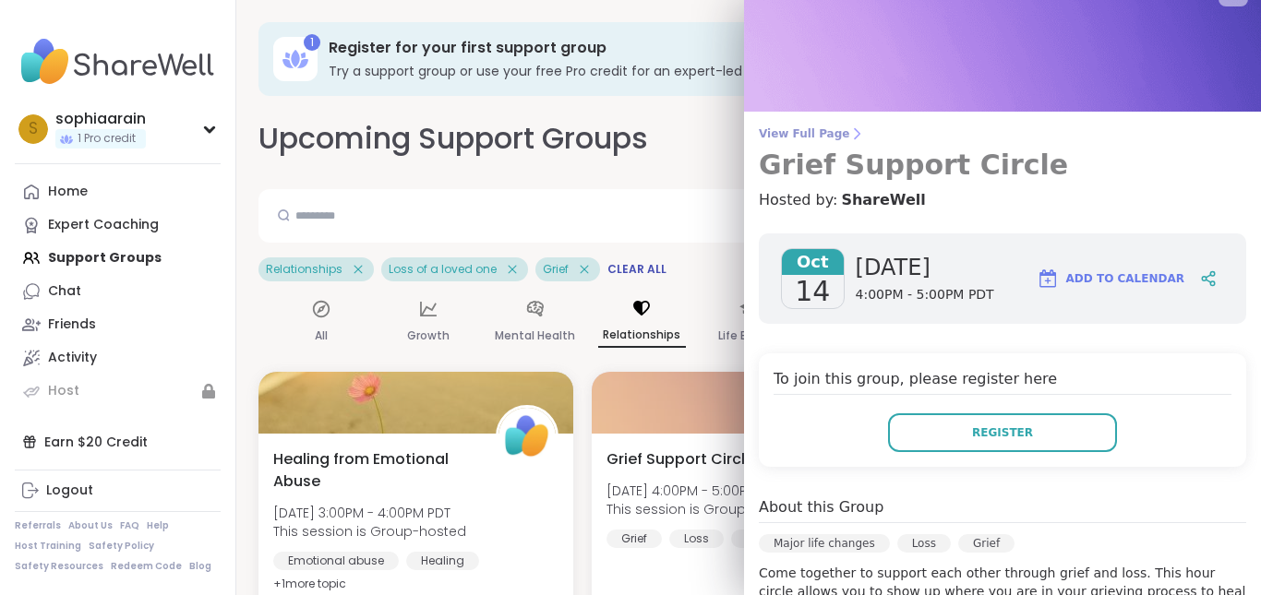
click at [805, 137] on span "View Full Page" at bounding box center [1002, 133] width 487 height 15
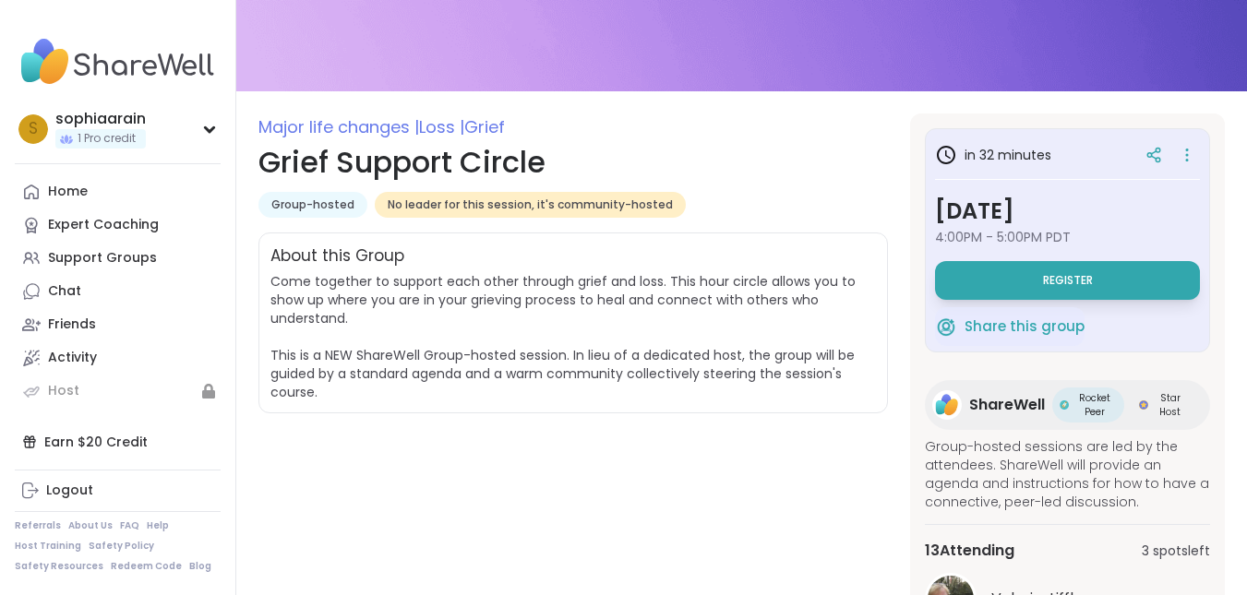
scroll to position [148, 0]
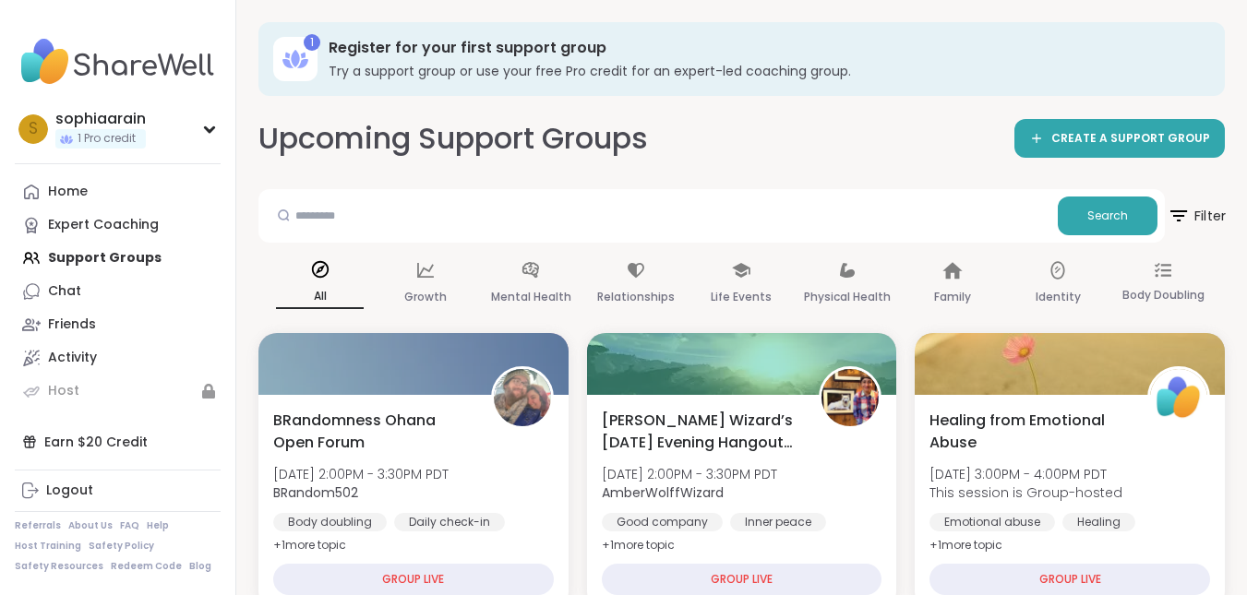
click at [1180, 214] on icon at bounding box center [1178, 215] width 23 height 23
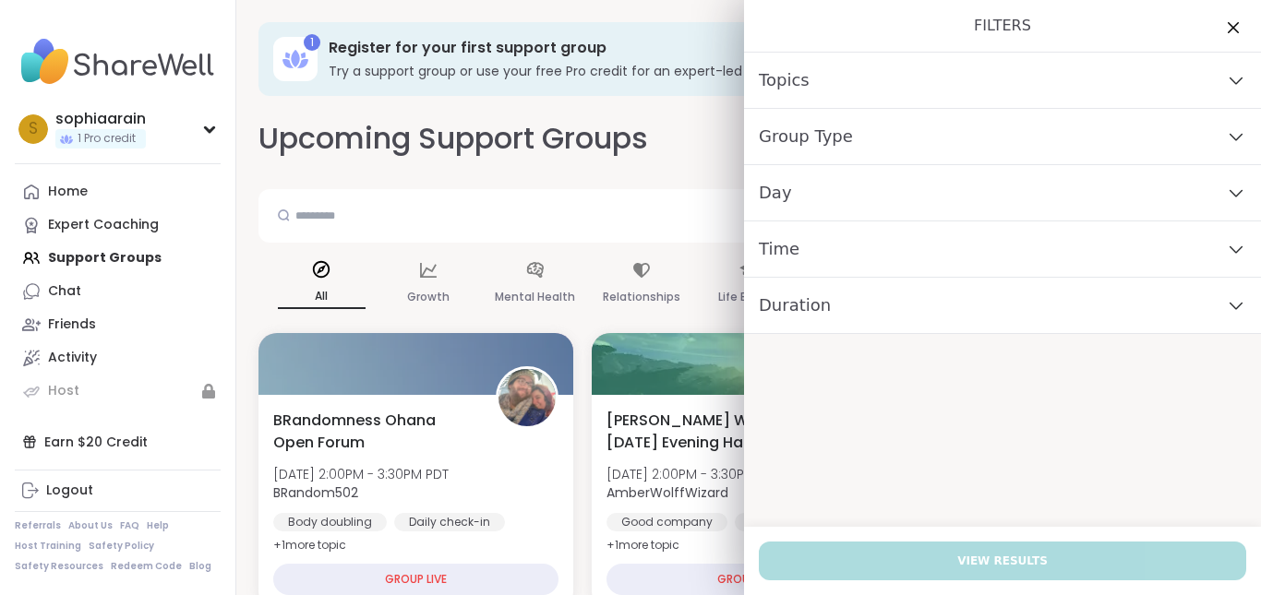
click at [1031, 71] on div "Topics" at bounding box center [1002, 81] width 517 height 56
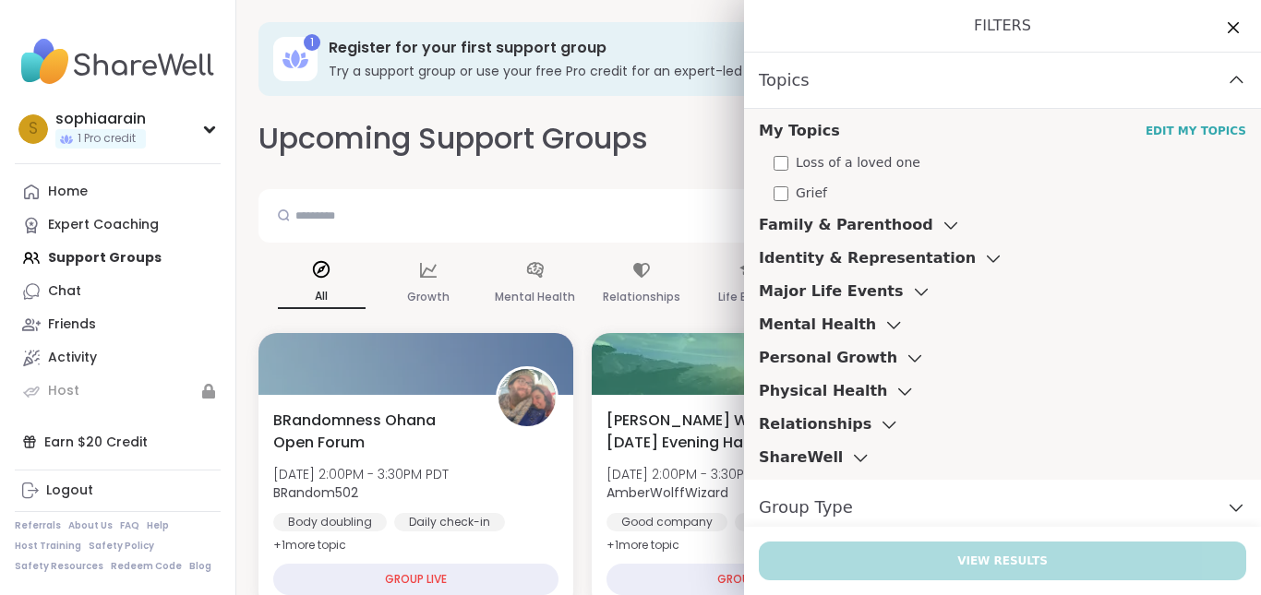
click at [852, 161] on span "Loss of a loved one" at bounding box center [858, 162] width 125 height 19
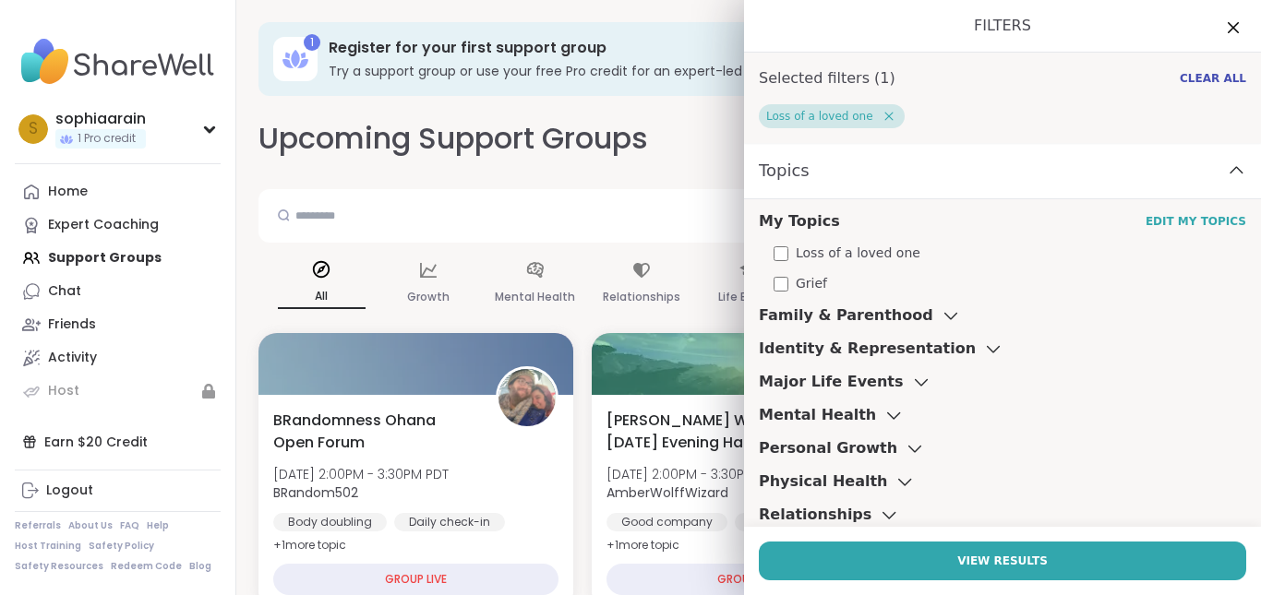
click at [796, 279] on span "Grief" at bounding box center [811, 283] width 31 height 19
click at [961, 485] on div "Physical Health" at bounding box center [1002, 482] width 487 height 22
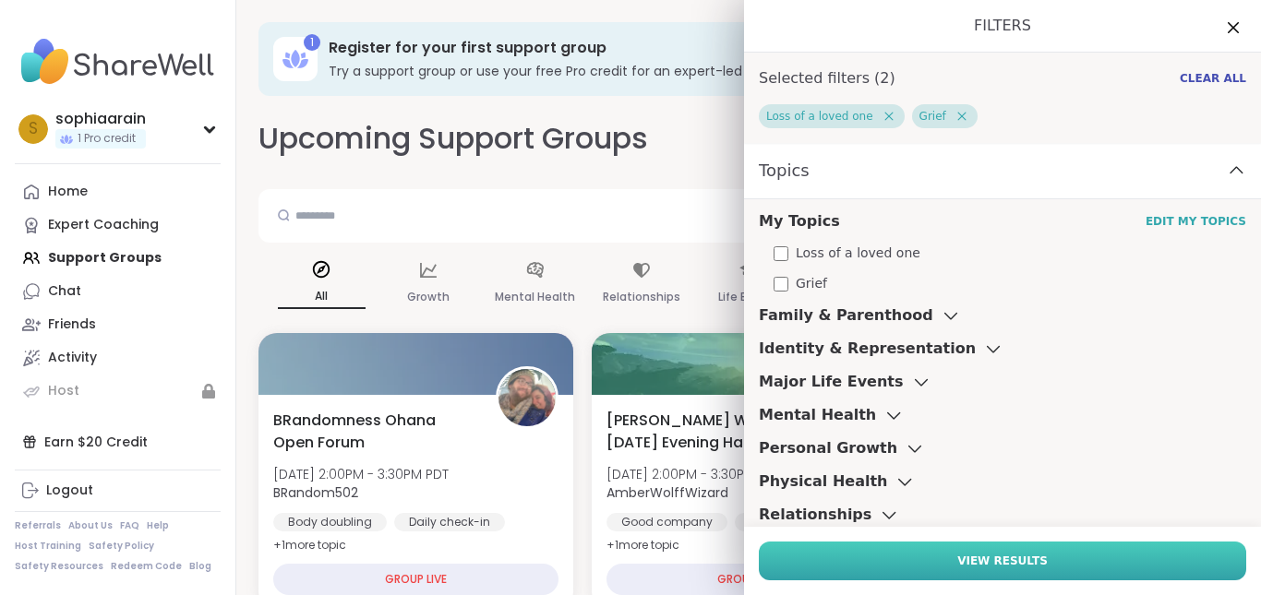
click at [963, 561] on span "View Results" at bounding box center [1002, 561] width 90 height 17
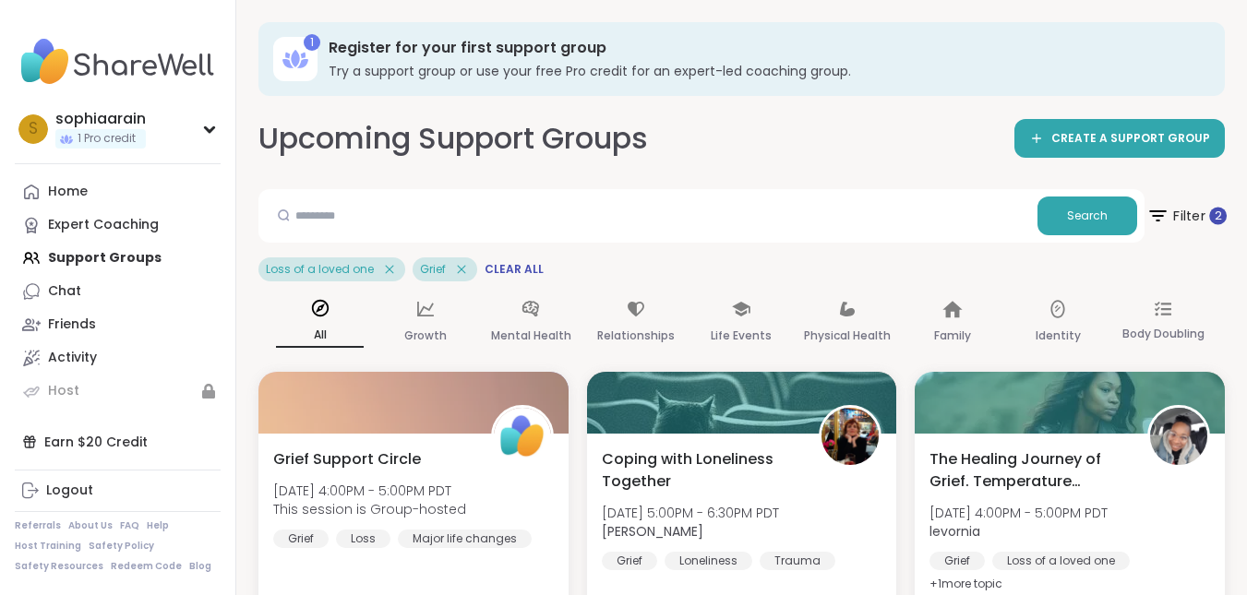
click at [1168, 215] on icon at bounding box center [1157, 215] width 23 height 23
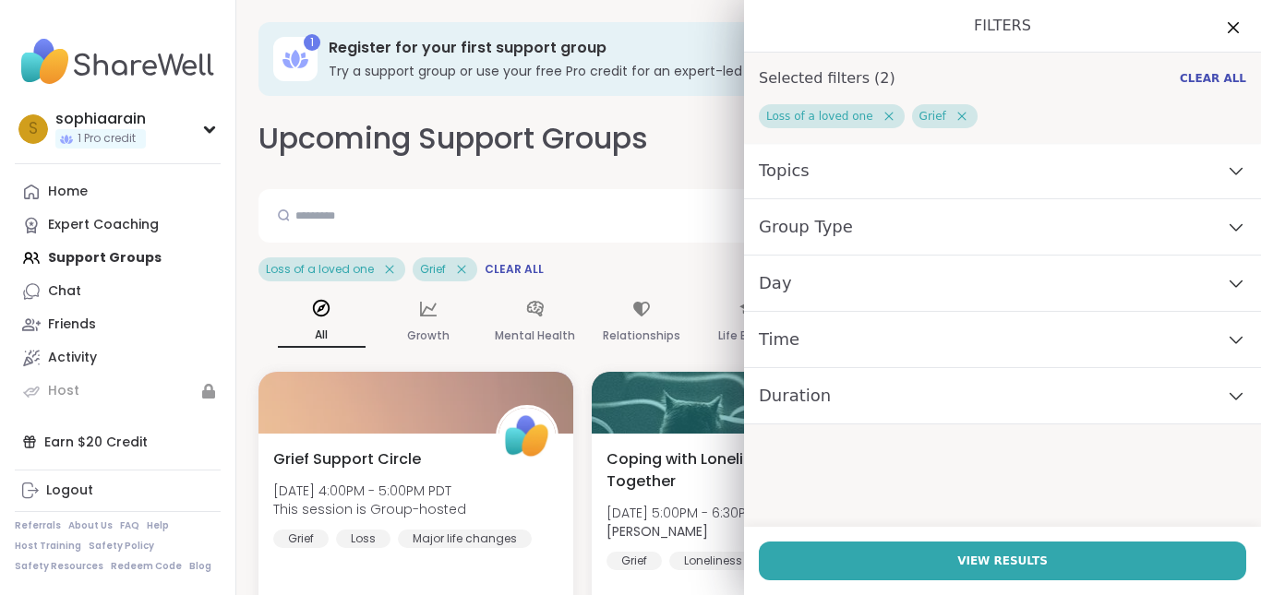
click at [1102, 224] on div "Group Type" at bounding box center [1002, 227] width 517 height 56
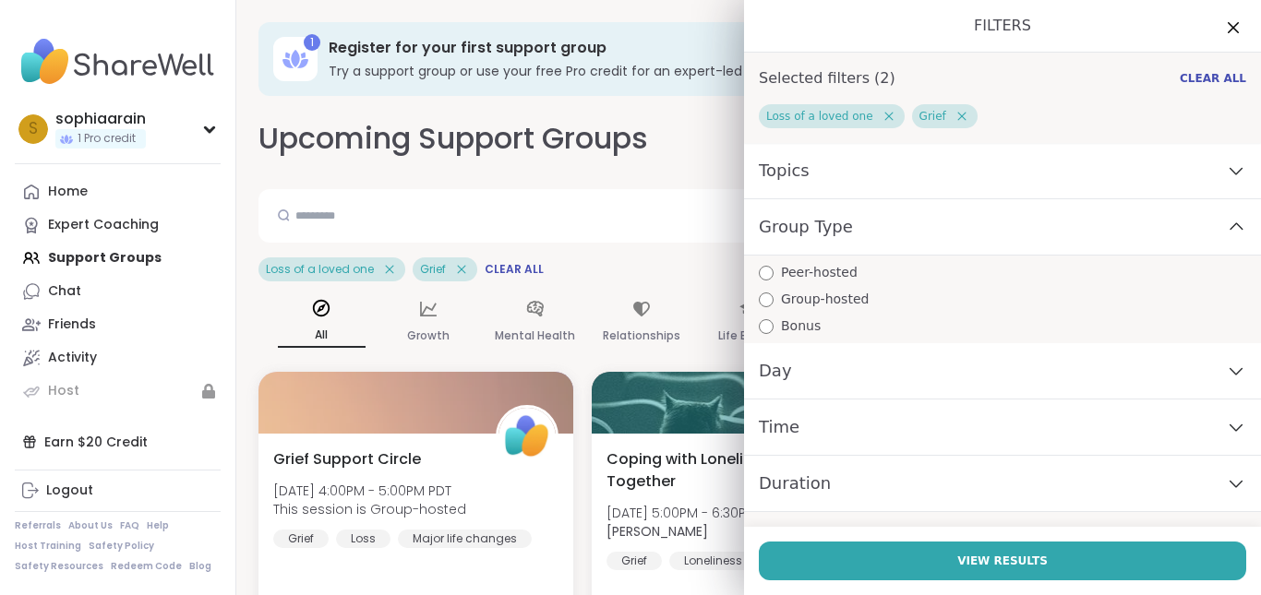
click at [851, 270] on div "Peer-hosted" at bounding box center [1010, 272] width 502 height 19
click at [895, 362] on div "Day" at bounding box center [1002, 371] width 517 height 56
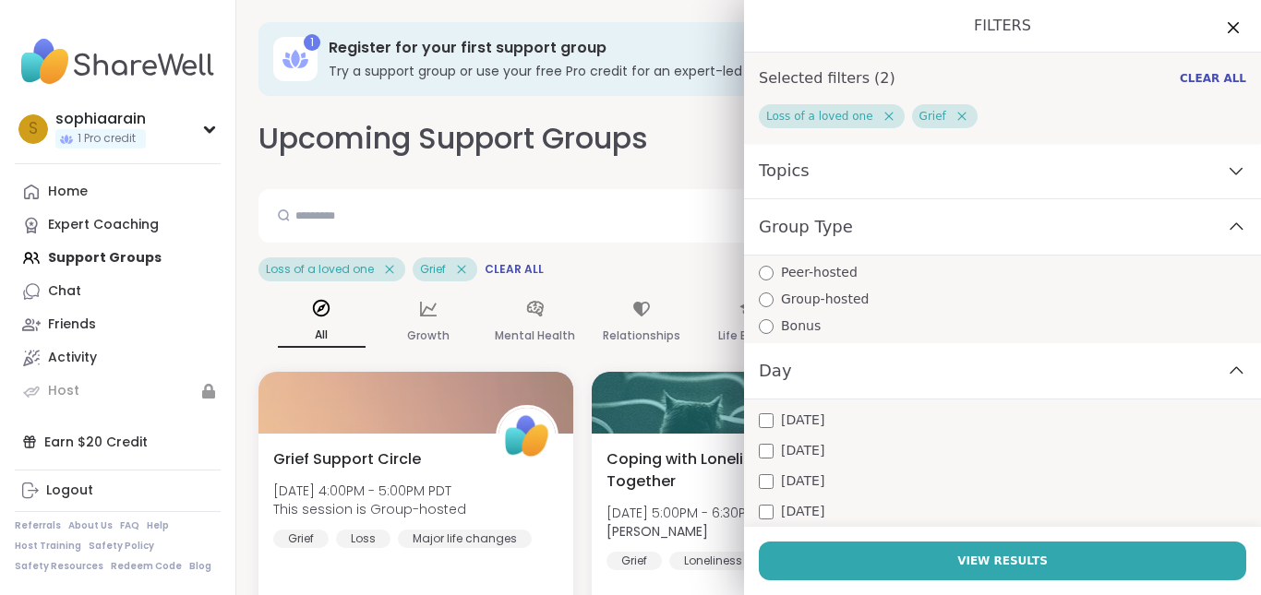
click at [895, 362] on div "Day" at bounding box center [1002, 371] width 517 height 56
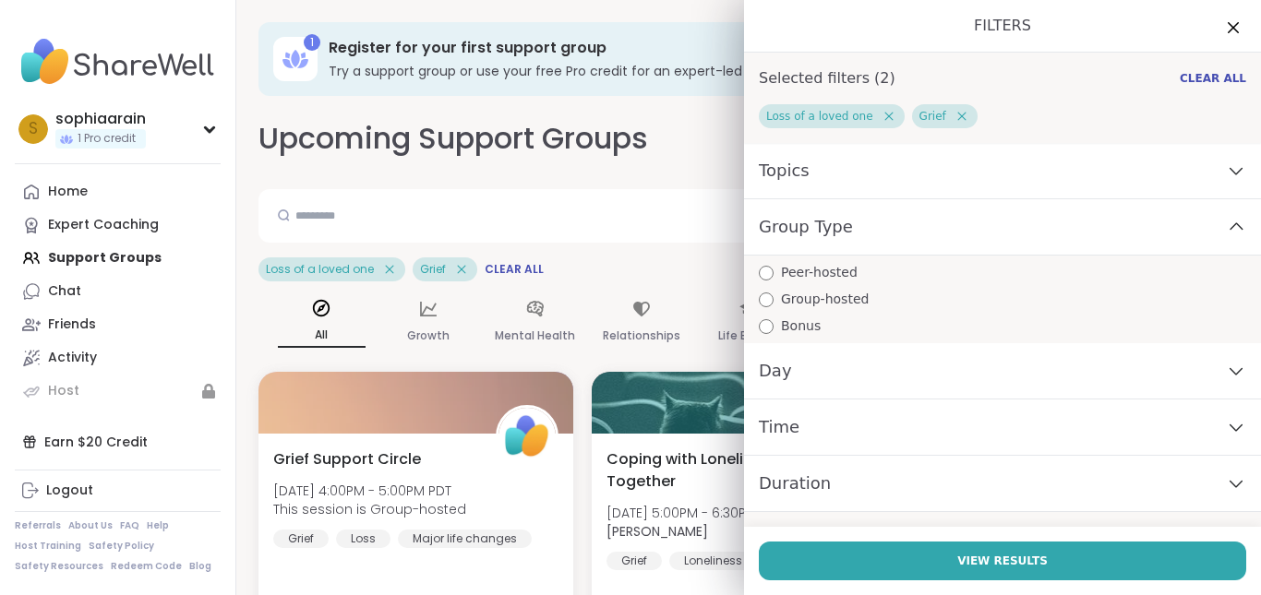
click at [876, 427] on div "Time" at bounding box center [1002, 428] width 517 height 56
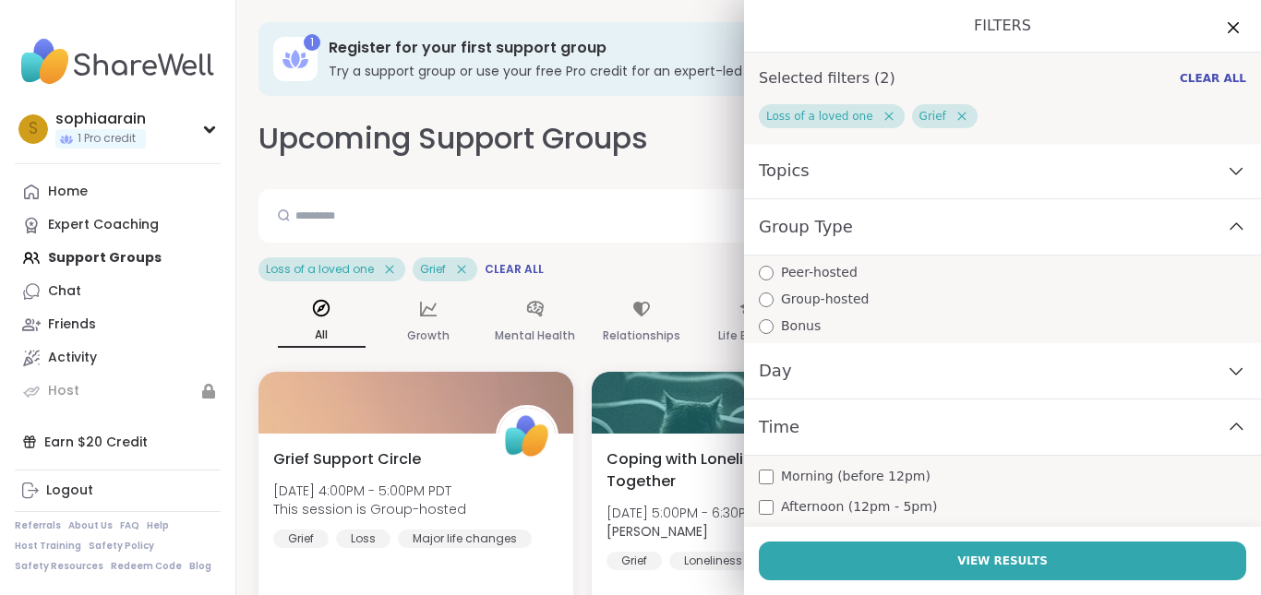
click at [1083, 449] on div "Time" at bounding box center [1002, 428] width 517 height 56
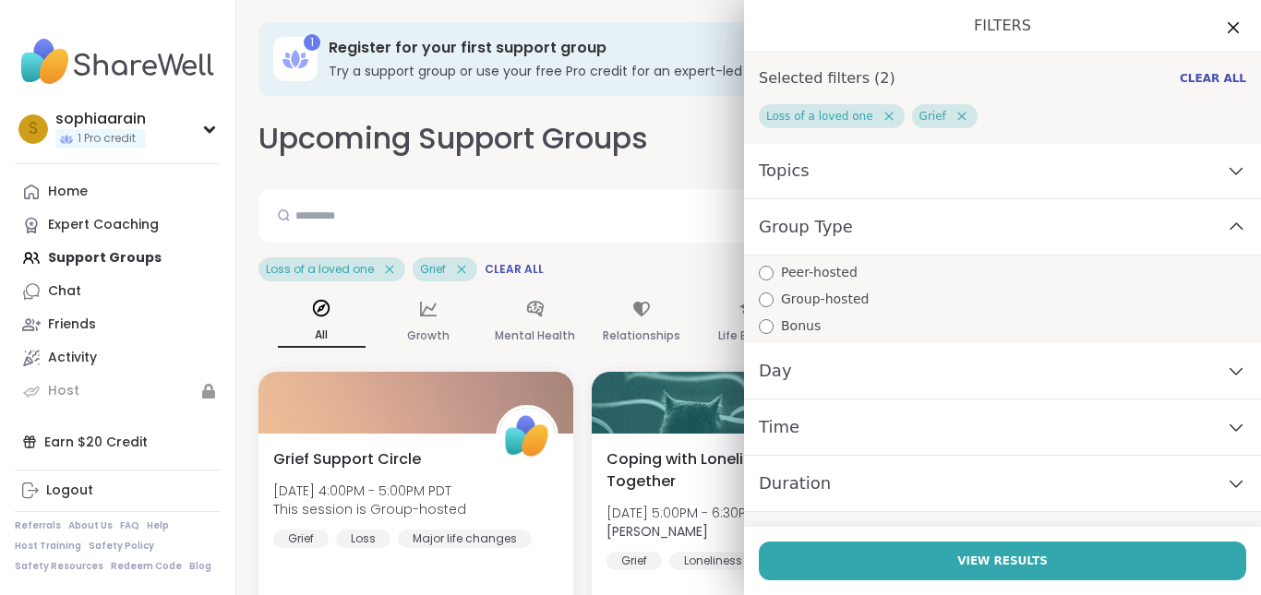
click at [1092, 449] on div "Time" at bounding box center [1002, 428] width 517 height 56
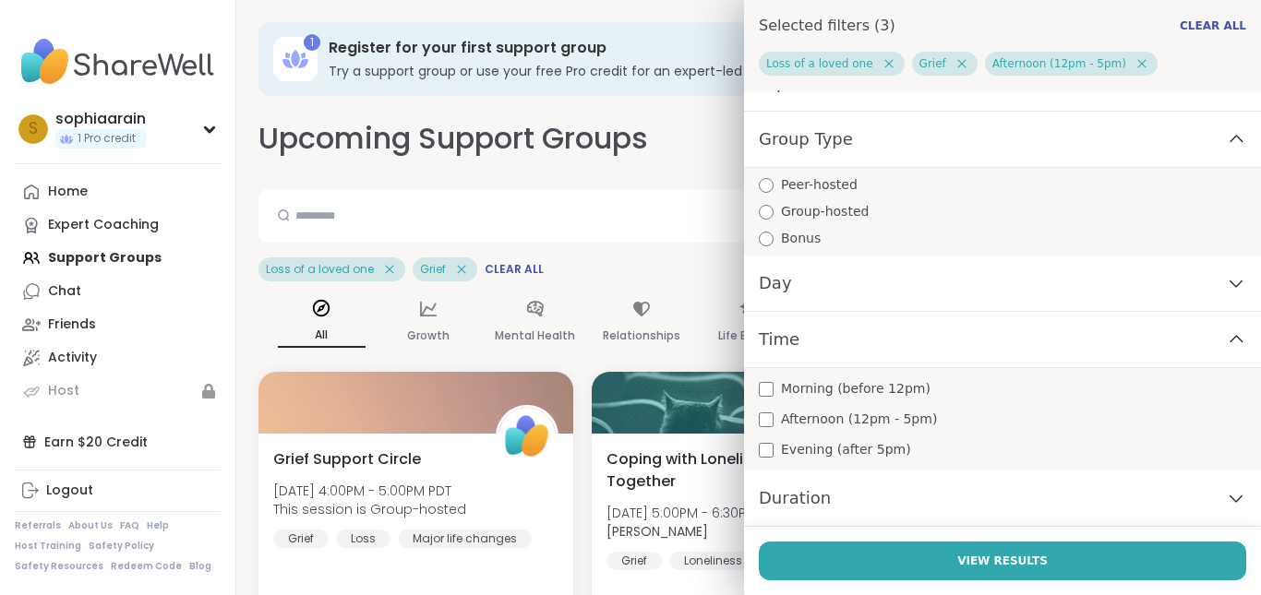
scroll to position [119, 0]
click at [833, 488] on div "Duration" at bounding box center [1002, 499] width 517 height 56
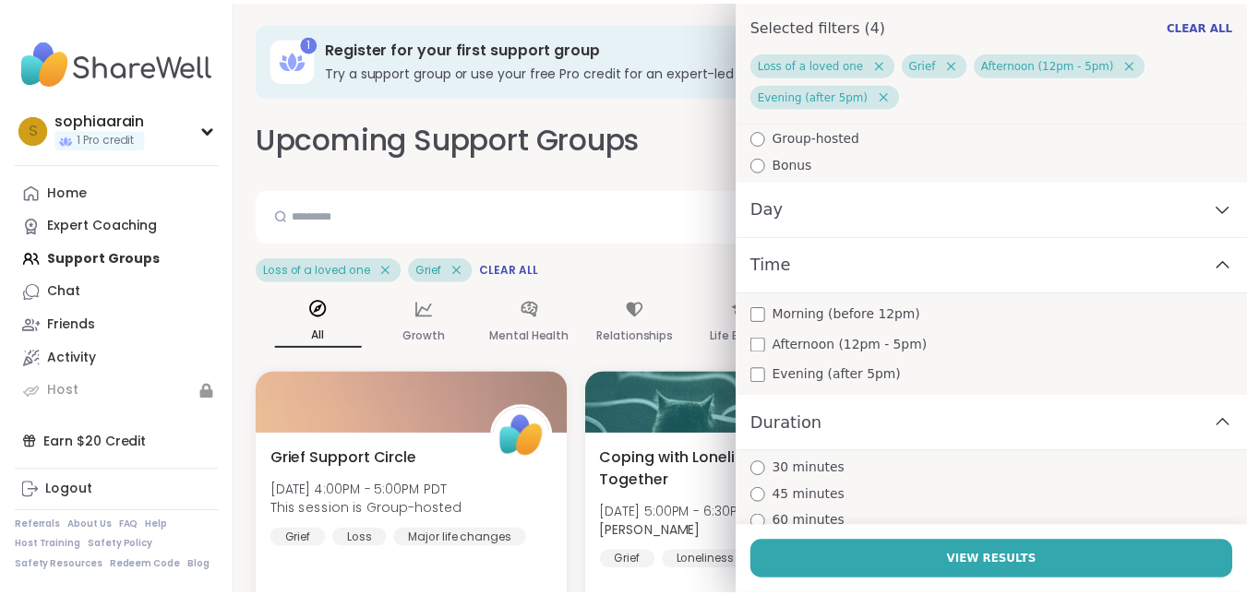
scroll to position [234, 0]
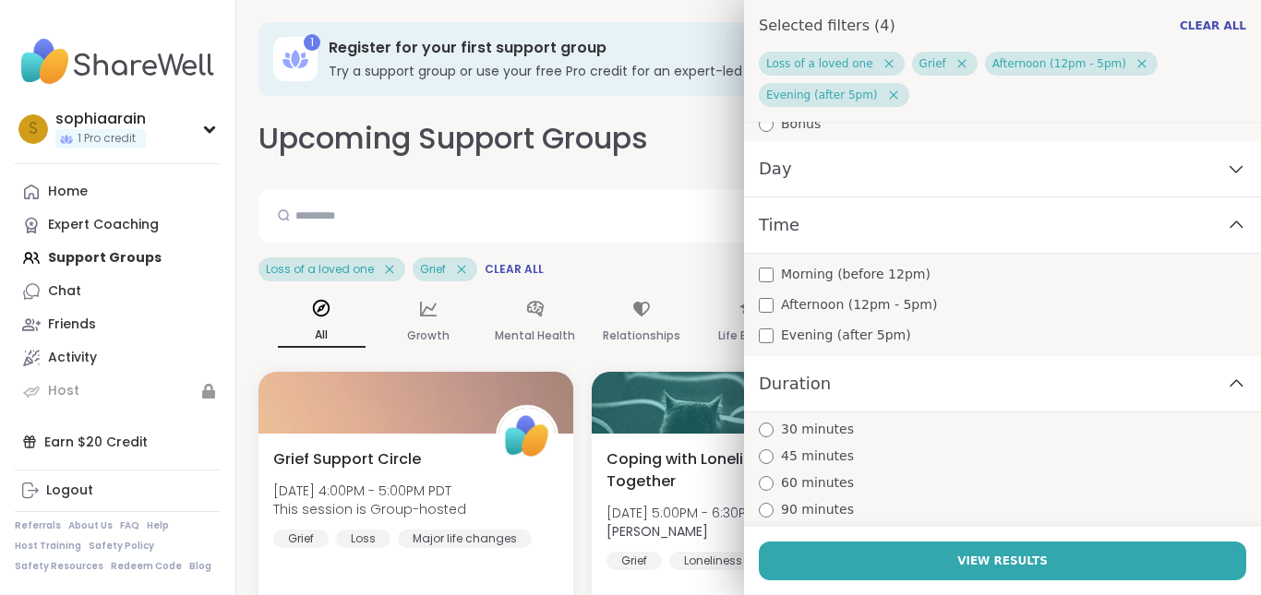
click at [784, 454] on span "45 minutes" at bounding box center [817, 456] width 73 height 19
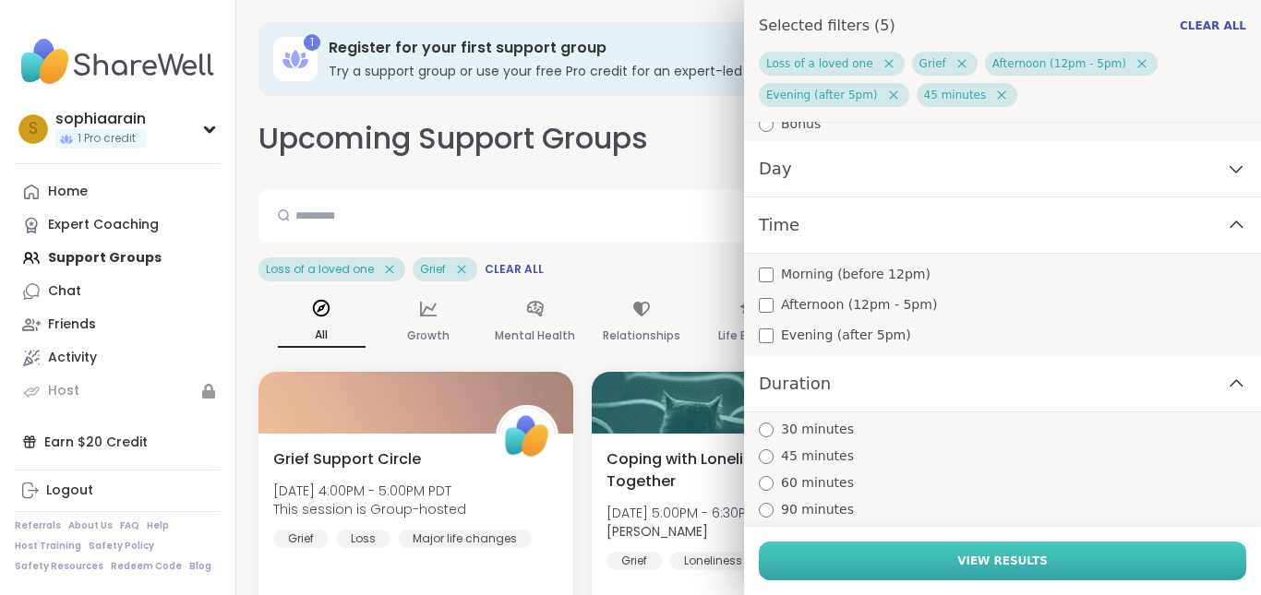
click at [940, 565] on button "View Results" at bounding box center [1002, 561] width 487 height 39
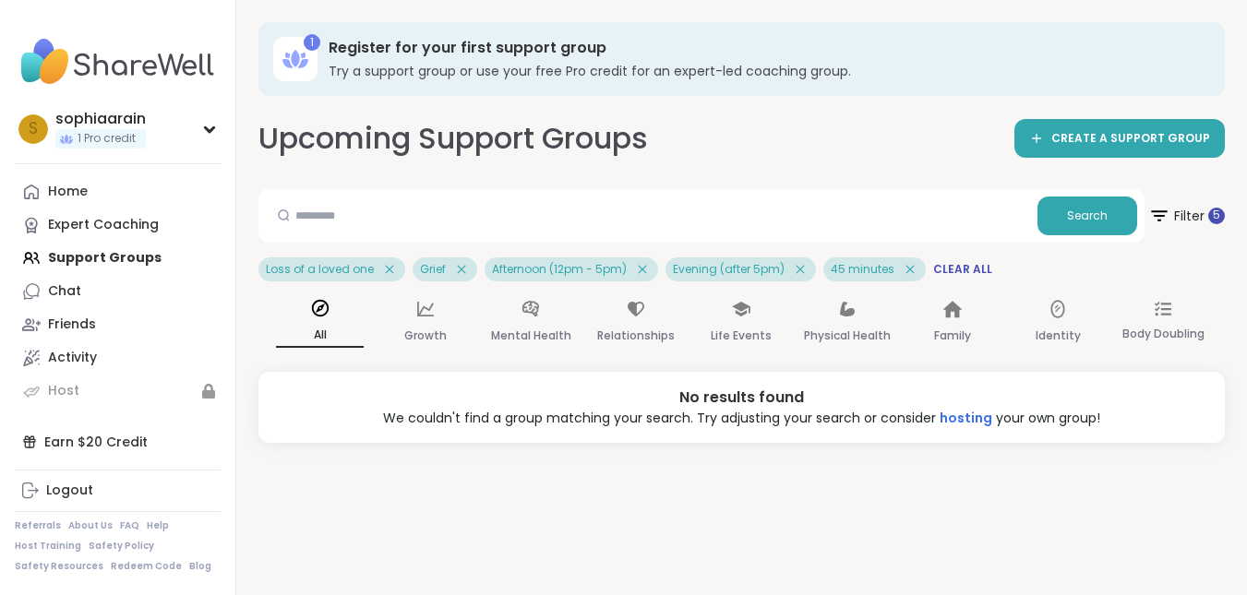
scroll to position [0, 0]
click at [1179, 206] on span "Filter 5" at bounding box center [1186, 216] width 80 height 46
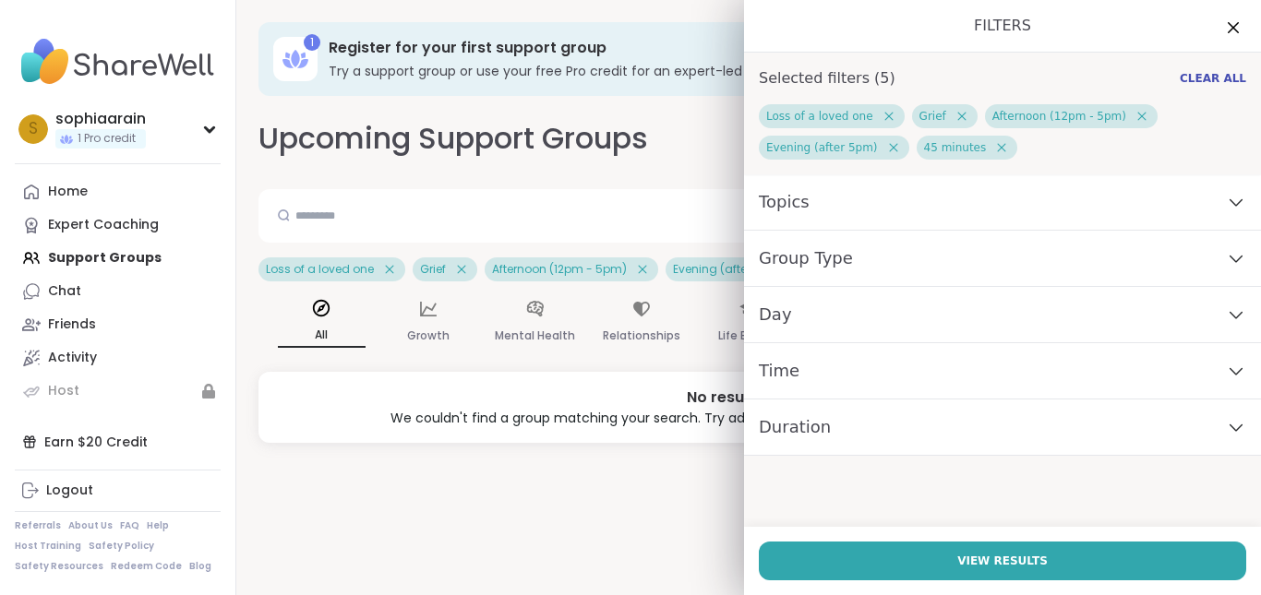
click at [993, 145] on icon at bounding box center [1001, 147] width 17 height 17
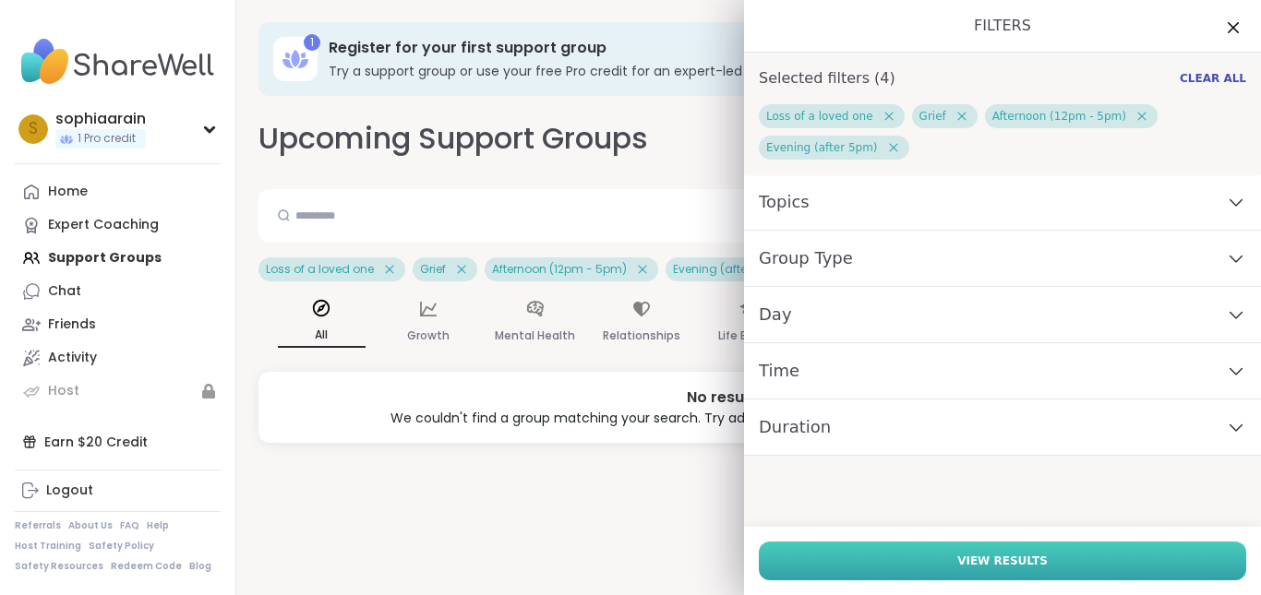
click at [962, 566] on span "View Results" at bounding box center [1002, 561] width 90 height 17
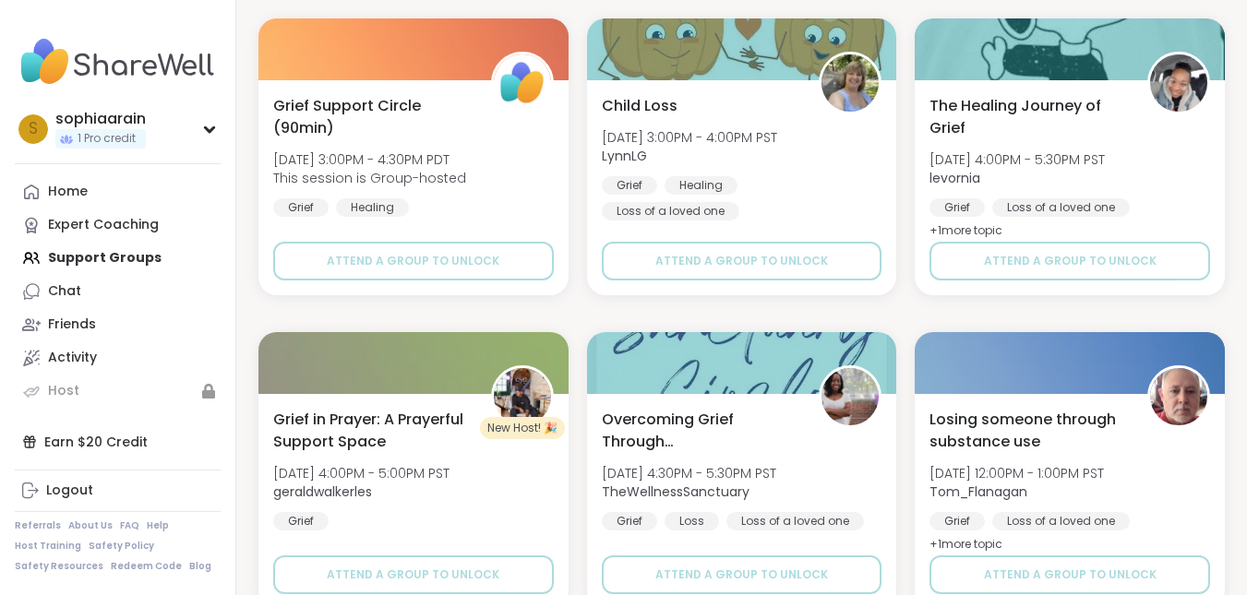
scroll to position [3544, 0]
